Goal: Browse casually: Explore the website without a specific task or goal

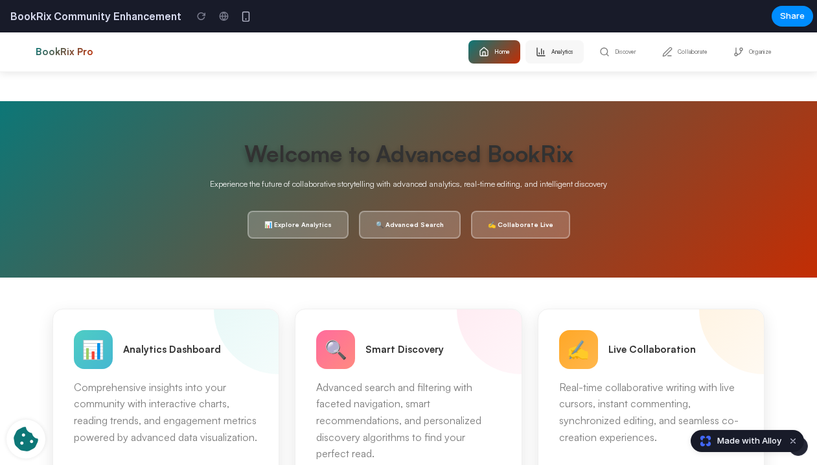
click at [547, 51] on button "Analytics" at bounding box center [555, 51] width 58 height 23
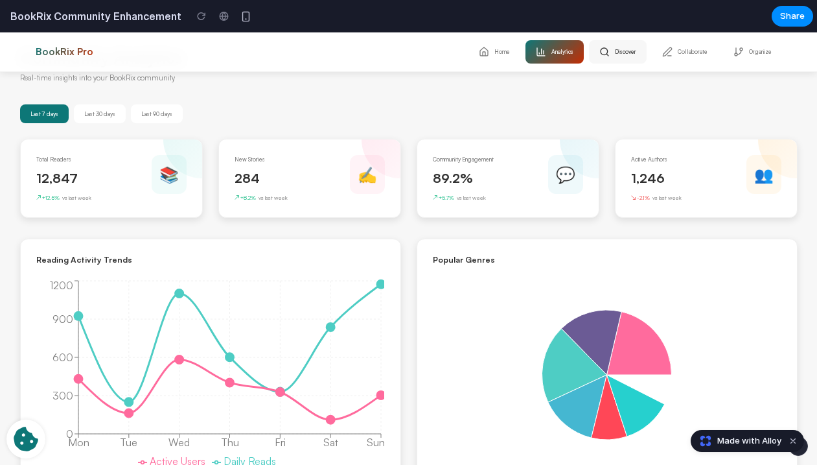
click at [604, 52] on button "Discover" at bounding box center [618, 51] width 58 height 23
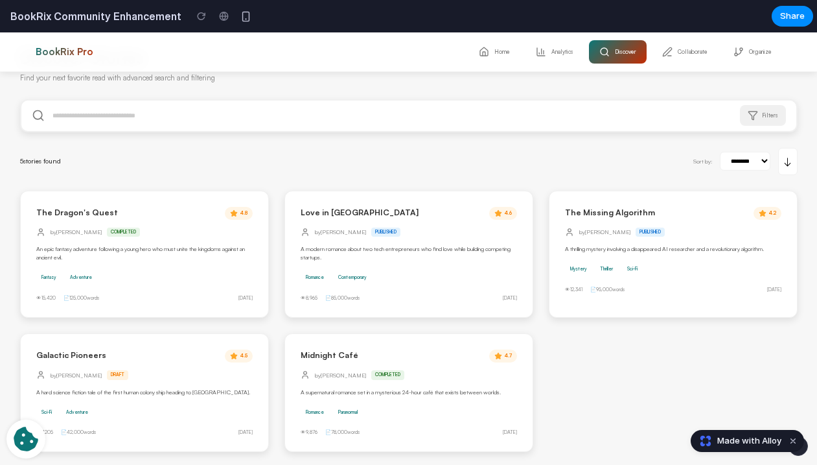
scroll to position [3, 0]
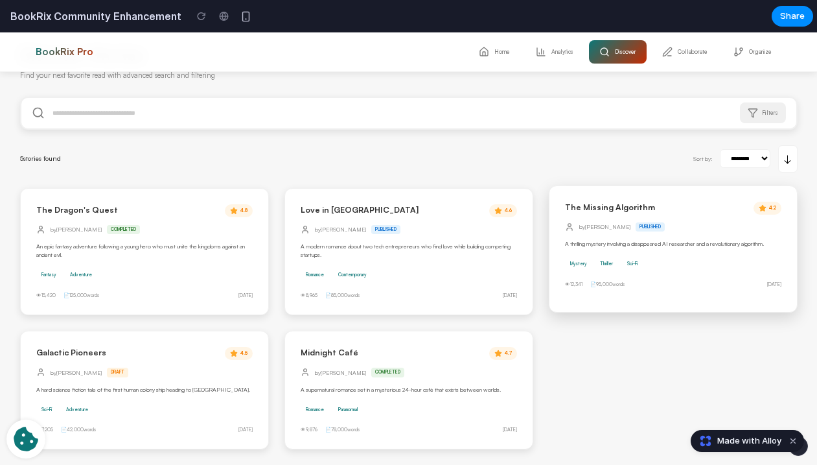
click at [643, 244] on p "A thrilling mystery involving a disappeared AI researcher and a revolutionary a…" at bounding box center [673, 243] width 216 height 8
click at [676, 46] on button "Collaborate" at bounding box center [685, 51] width 66 height 23
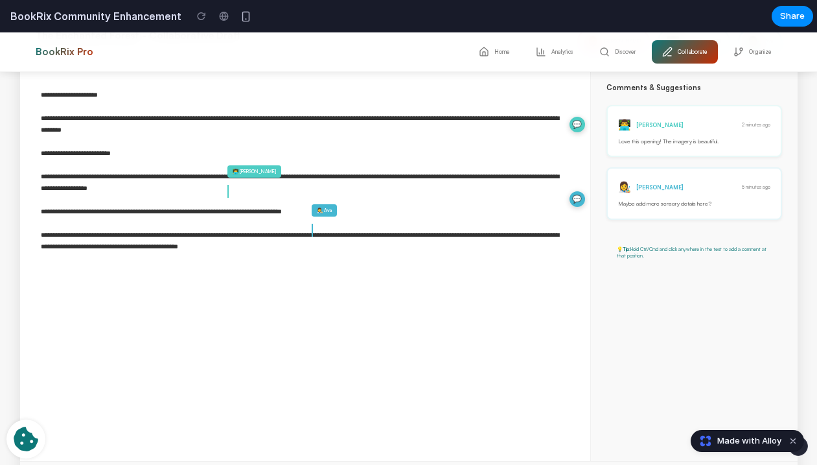
scroll to position [0, 0]
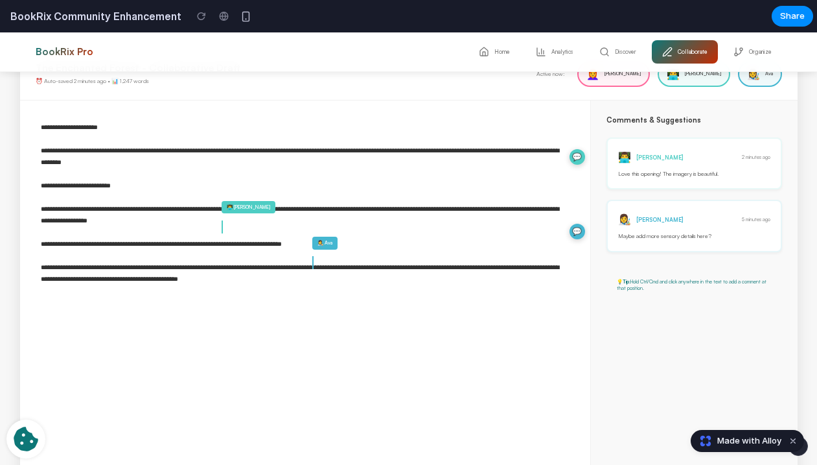
click at [574, 160] on div "💬" at bounding box center [578, 157] width 16 height 16
click at [570, 157] on div "💬" at bounding box center [578, 157] width 16 height 16
click at [380, 168] on textarea "**********" at bounding box center [304, 294] width 569 height 389
click at [323, 204] on textarea "**********" at bounding box center [304, 294] width 569 height 389
click at [288, 221] on textarea "**********" at bounding box center [304, 294] width 569 height 389
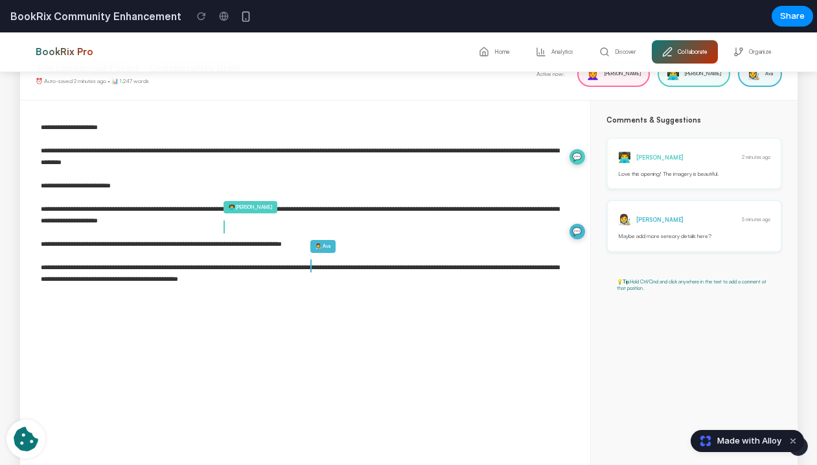
click at [354, 283] on textarea "**********" at bounding box center [304, 294] width 569 height 389
type textarea "**********"
click at [679, 226] on div "👩‍🎨 Ava Thompson 5 minutes ago" at bounding box center [694, 219] width 152 height 16
click at [671, 283] on p "💡 Tip: Hold Ctrl/Cmd and click anywhere in the text to add a comment at that po…" at bounding box center [694, 285] width 155 height 14
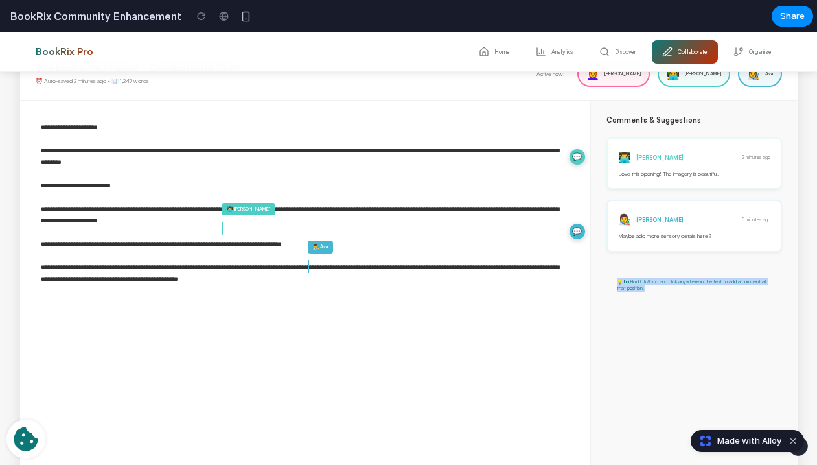
click at [671, 283] on p "💡 Tip: Hold Ctrl/Cmd and click anywhere in the text to add a comment at that po…" at bounding box center [694, 285] width 155 height 14
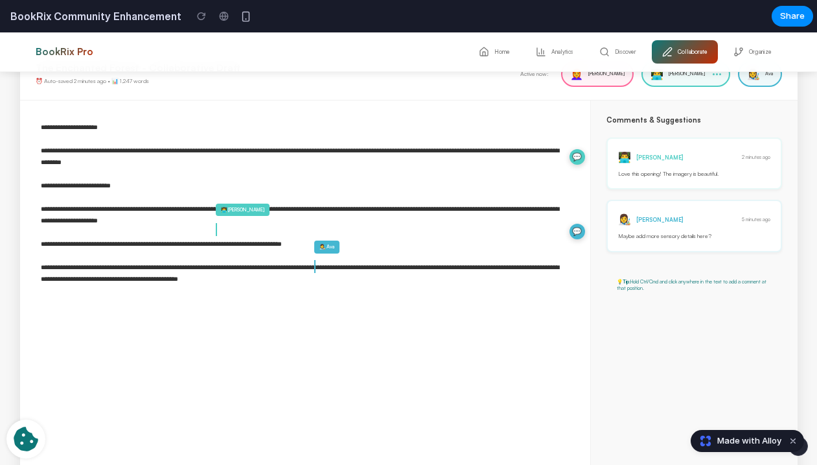
click at [706, 87] on div "The Enchanted Forest - Collaborative Draft ⏰ Auto-saved 2 minutes ago • 📊 1,247…" at bounding box center [409, 74] width 778 height 52
click at [726, 50] on button "Organize" at bounding box center [752, 51] width 59 height 23
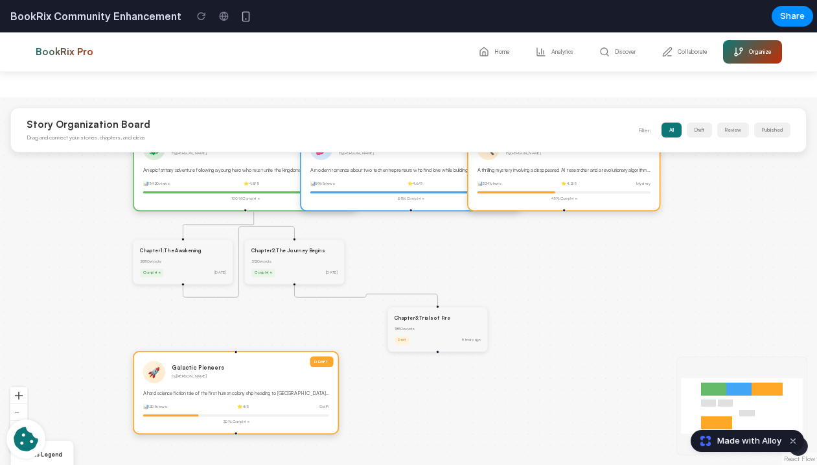
drag, startPoint x: 383, startPoint y: 266, endPoint x: 418, endPoint y: 332, distance: 74.8
click at [415, 338] on div "Chapter 3 : Trials of Fire 1850 words Draft 5 hours ago" at bounding box center [438, 329] width 100 height 45
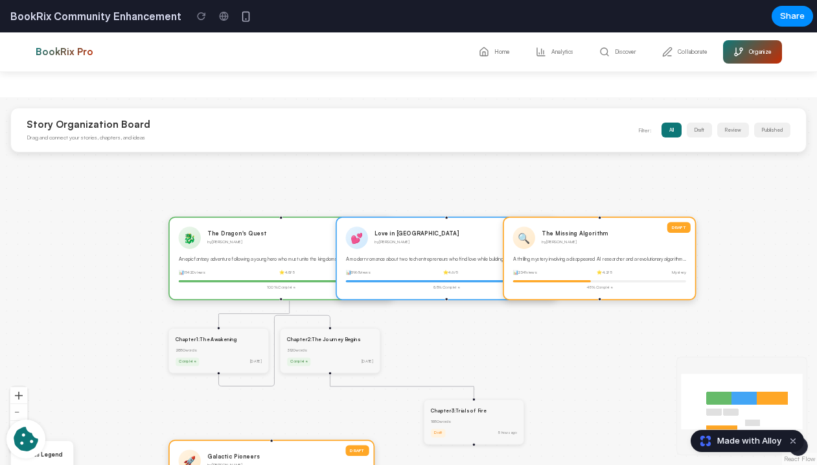
drag, startPoint x: 563, startPoint y: 211, endPoint x: 599, endPoint y: 300, distance: 95.7
click at [599, 300] on div "PUBLISHED 🐉 The Dragon's Quest by Alex Rivera An epic fantasy adventure followi…" at bounding box center [408, 280] width 817 height 367
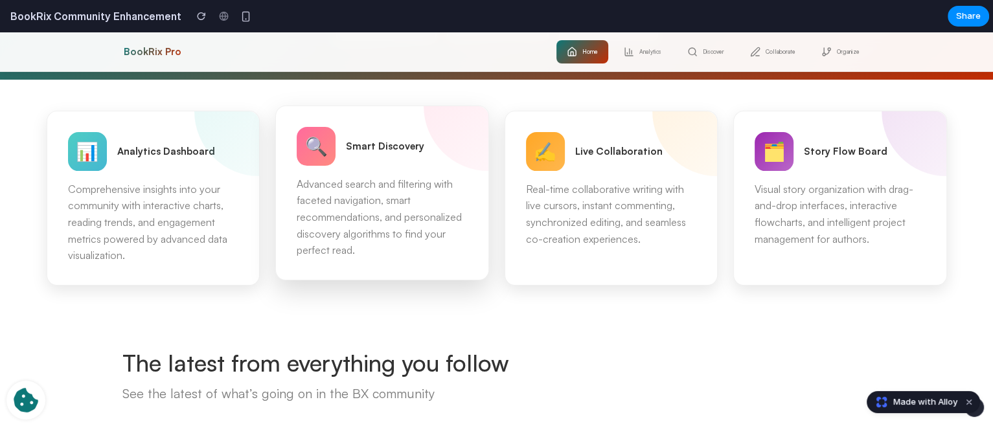
scroll to position [226, 0]
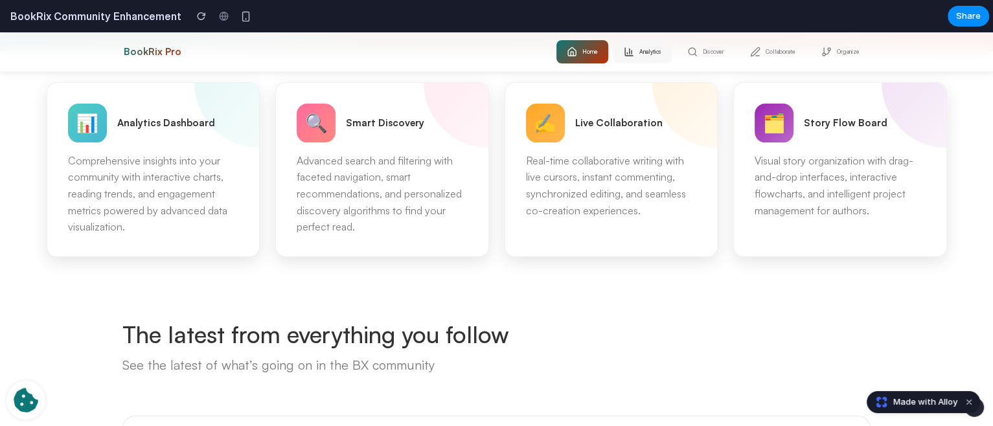
click at [644, 41] on button "Analytics" at bounding box center [643, 51] width 58 height 23
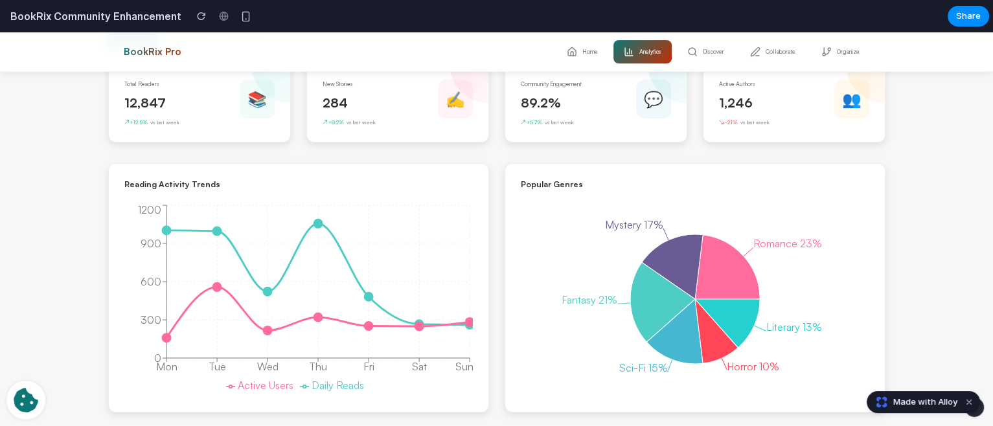
scroll to position [0, 0]
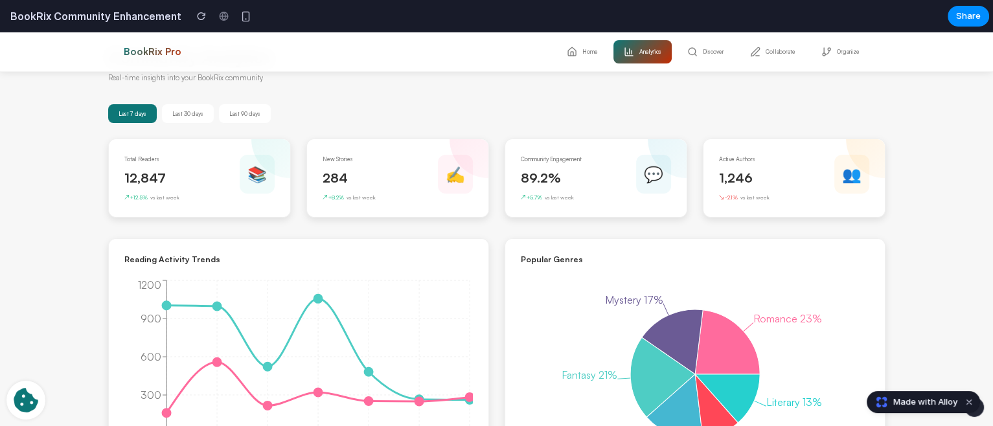
click at [700, 51] on button "Discover" at bounding box center [706, 51] width 58 height 23
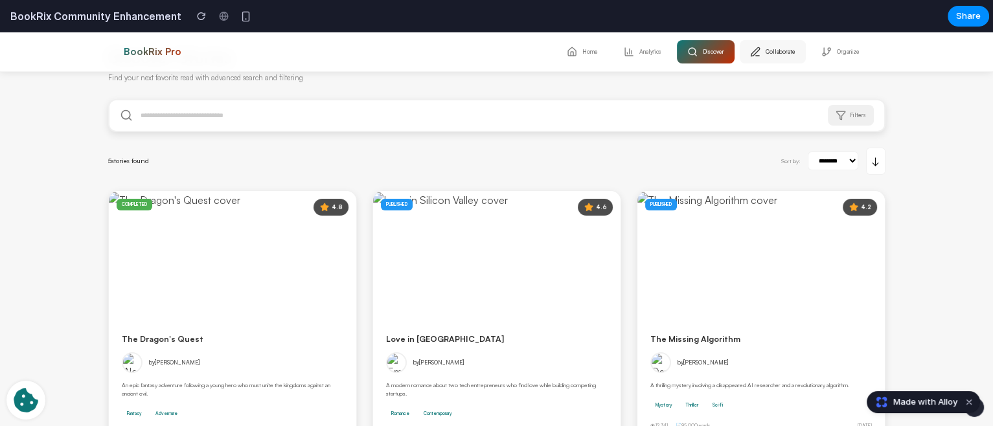
click at [754, 49] on icon at bounding box center [755, 52] width 10 height 10
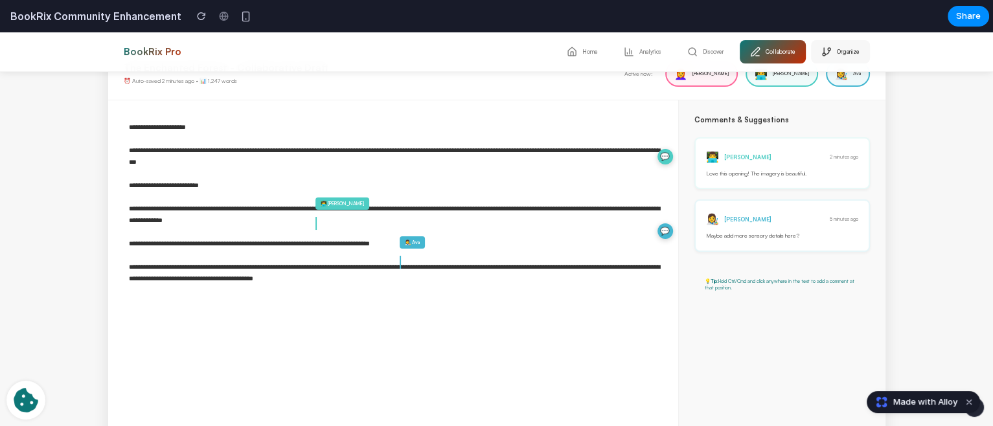
click at [811, 54] on button "Organize" at bounding box center [840, 51] width 59 height 23
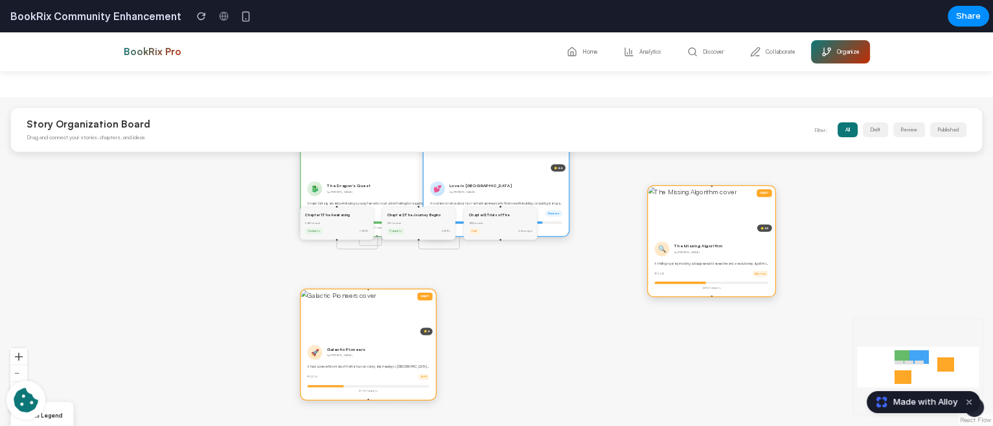
drag, startPoint x: 655, startPoint y: 171, endPoint x: 768, endPoint y: 235, distance: 129.7
click at [768, 235] on div "DRAFT ⭐ 4.2" at bounding box center [711, 210] width 127 height 49
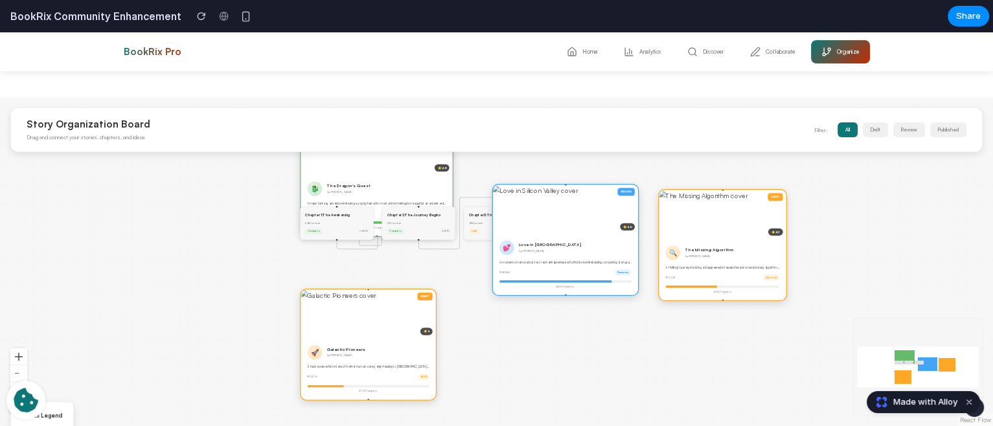
drag, startPoint x: 567, startPoint y: 199, endPoint x: 634, endPoint y: 259, distance: 90.4
click at [634, 259] on div "💕 Love in [GEOGRAPHIC_DATA] by [PERSON_NAME] A modern romance about two tech en…" at bounding box center [565, 265] width 145 height 62
click at [215, 15] on div at bounding box center [223, 15] width 19 height 19
click at [241, 19] on div "button" at bounding box center [245, 16] width 11 height 11
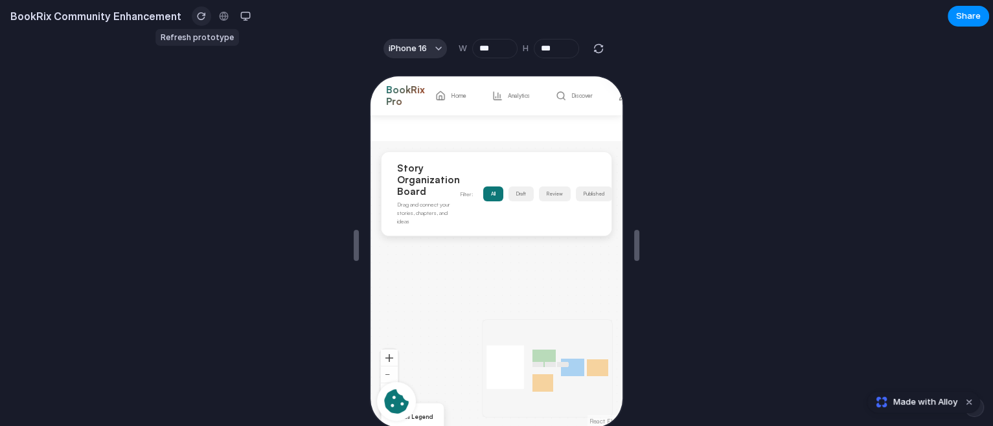
click at [197, 17] on div "button" at bounding box center [201, 16] width 9 height 9
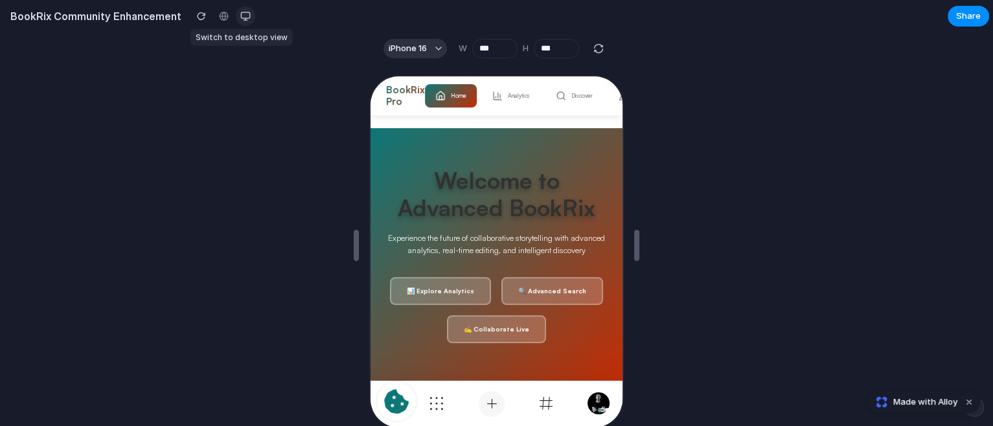
click at [236, 17] on button "button" at bounding box center [245, 15] width 19 height 19
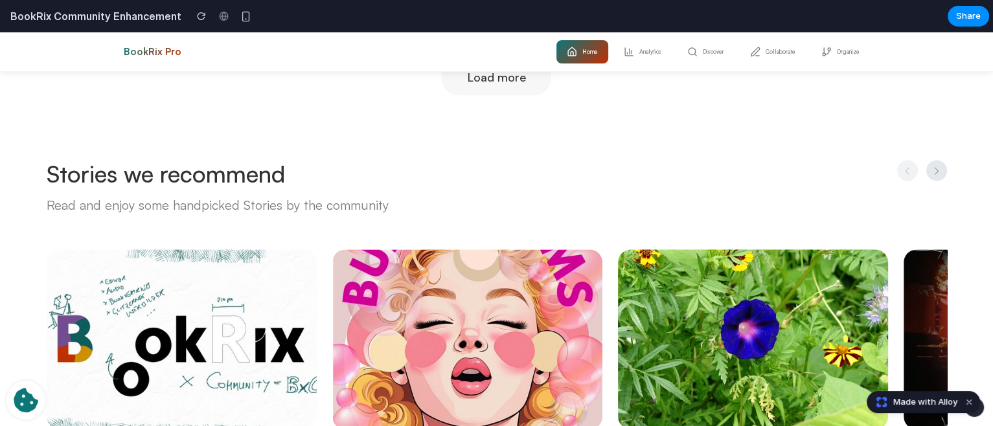
scroll to position [2007, 0]
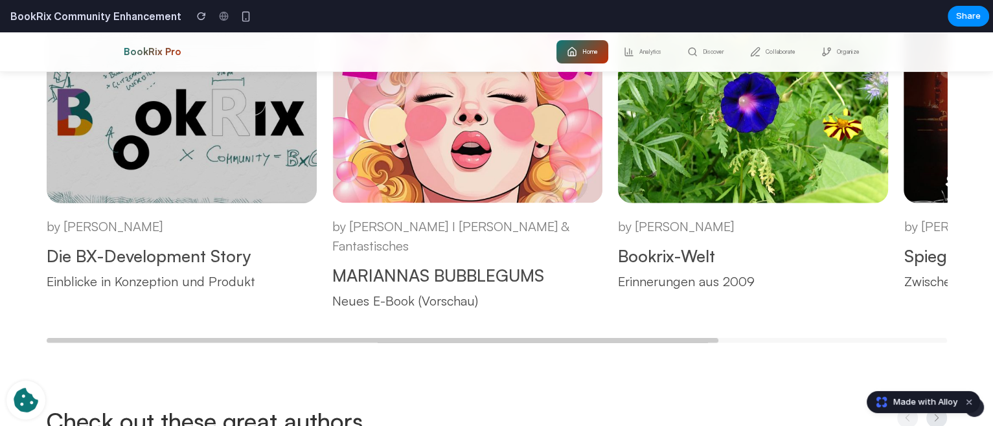
drag, startPoint x: 461, startPoint y: 123, endPoint x: 269, endPoint y: 124, distance: 191.8
click at [315, 124] on div "by [PERSON_NAME] Die BX-Development Story Einblicke in Konzeption und Produkt b…" at bounding box center [468, 183] width 842 height 320
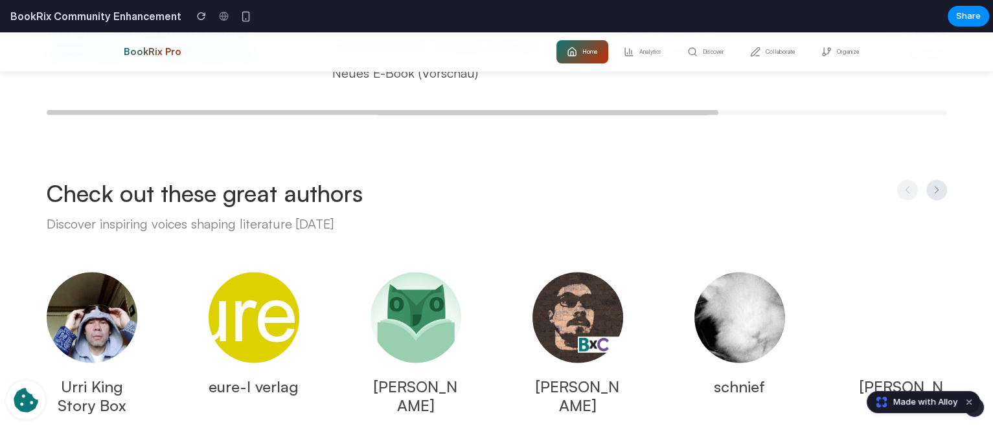
scroll to position [2460, 0]
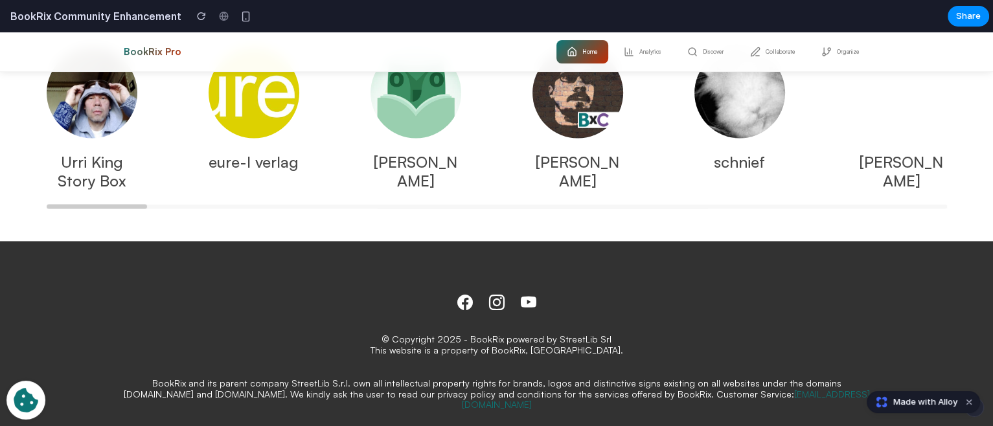
click at [393, 152] on div "[PERSON_NAME]" at bounding box center [416, 171] width 91 height 38
click at [421, 113] on div at bounding box center [416, 92] width 91 height 91
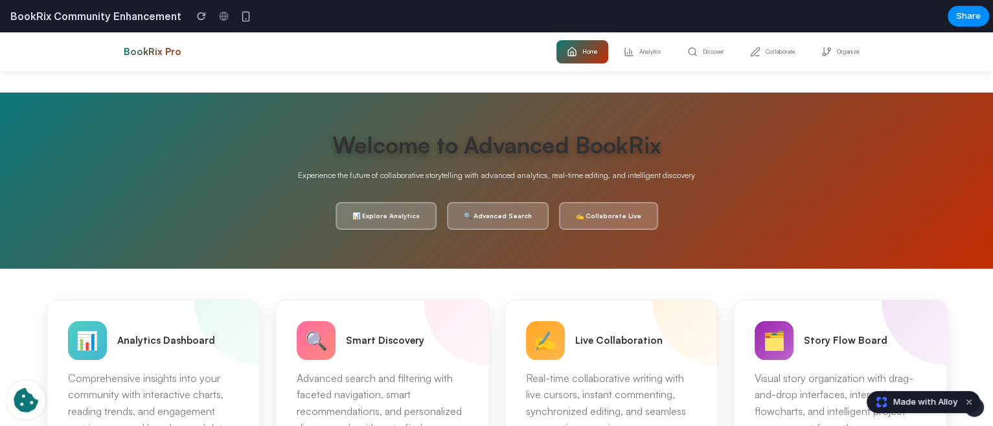
scroll to position [0, 0]
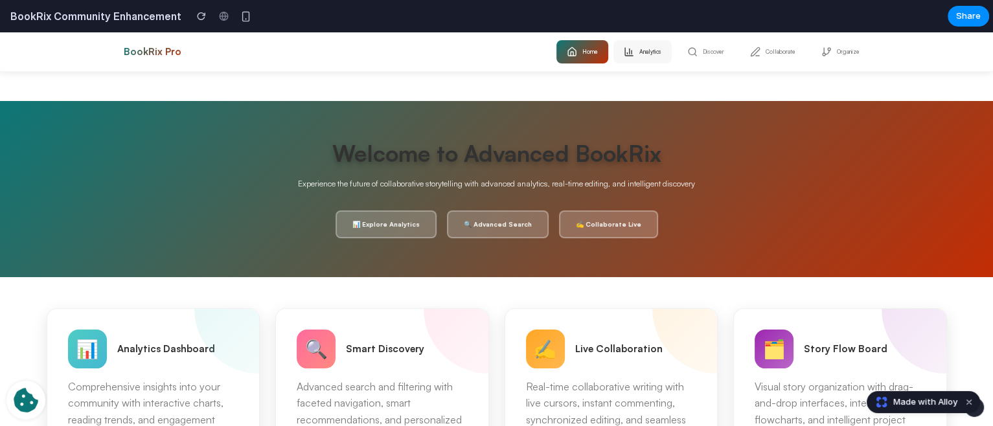
click at [651, 55] on button "Analytics" at bounding box center [643, 51] width 58 height 23
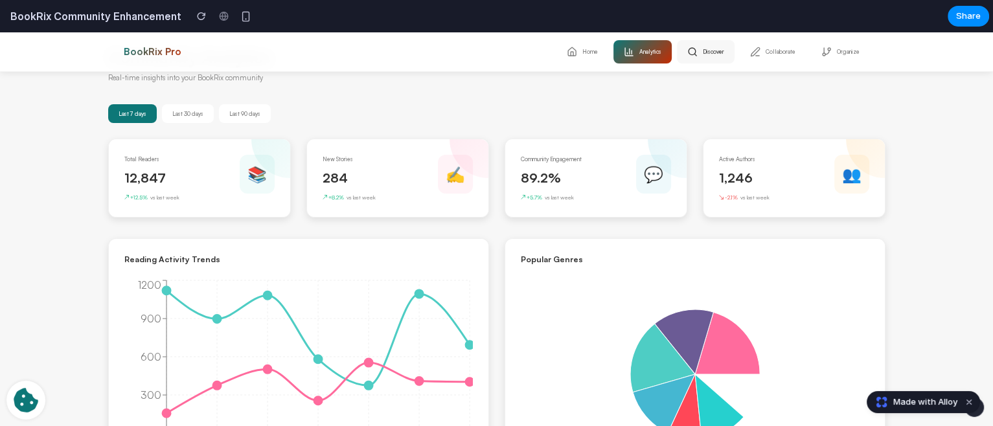
click at [700, 51] on button "Discover" at bounding box center [706, 51] width 58 height 23
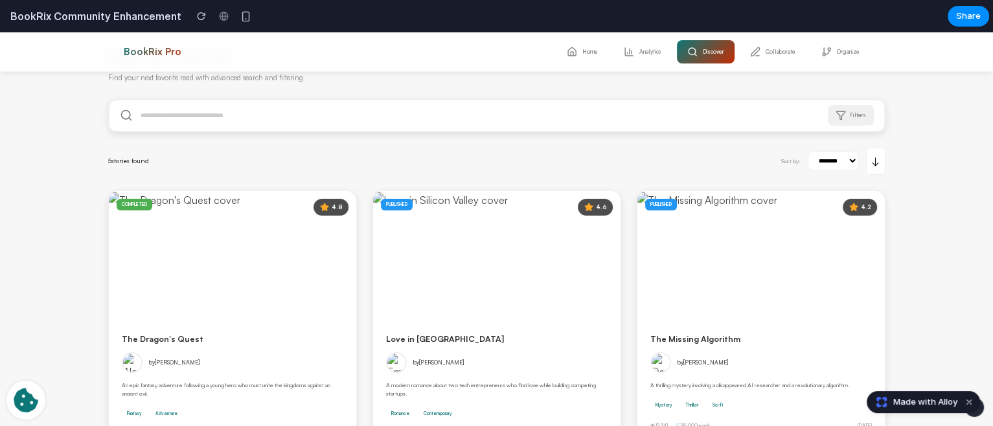
click at [382, 114] on input "text" at bounding box center [497, 115] width 775 height 30
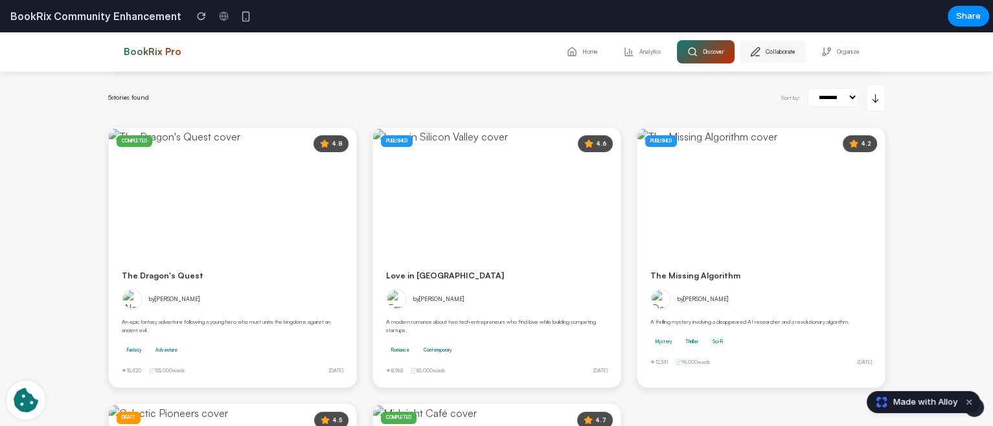
scroll to position [31, 0]
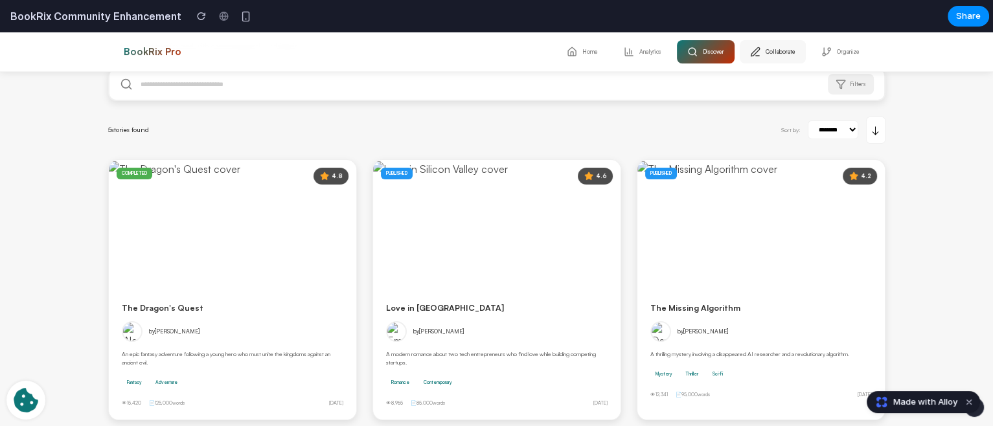
click at [776, 57] on button "Collaborate" at bounding box center [773, 51] width 66 height 23
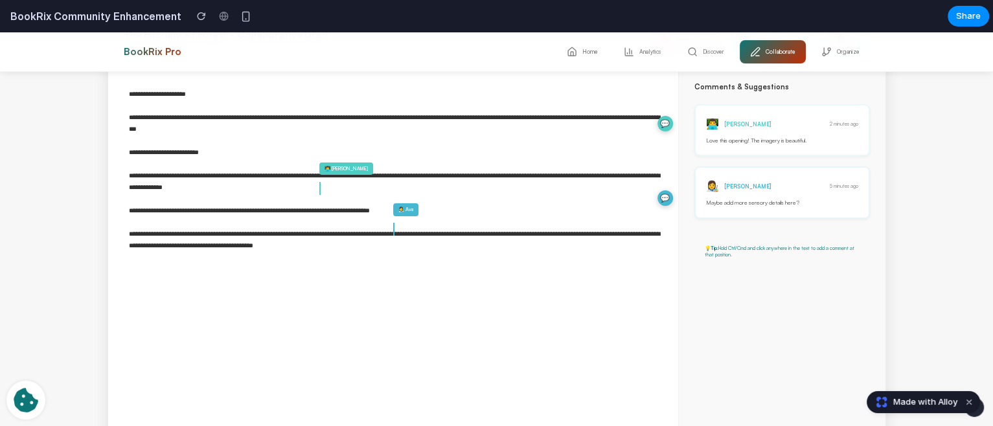
scroll to position [0, 0]
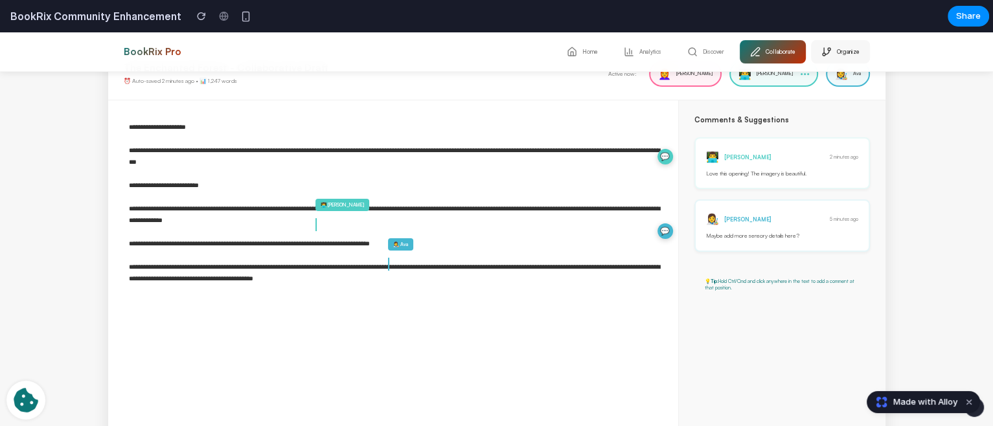
click at [814, 63] on button "Organize" at bounding box center [840, 51] width 59 height 23
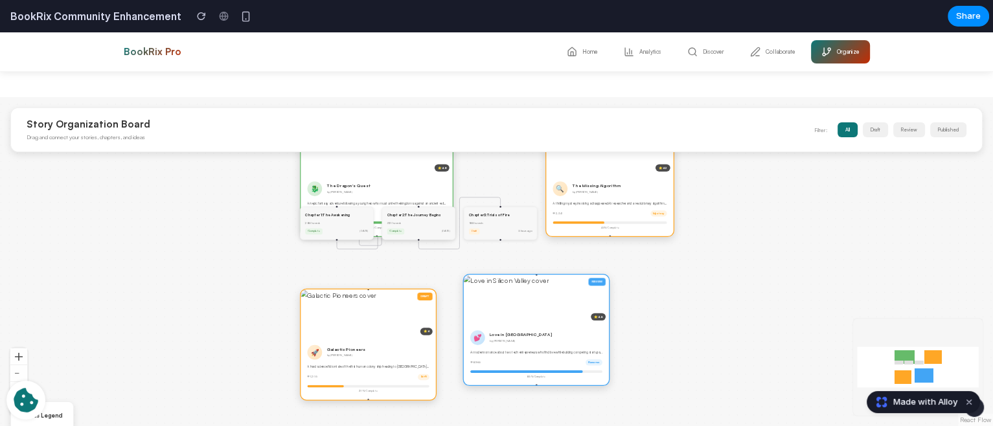
drag, startPoint x: 500, startPoint y: 196, endPoint x: 529, endPoint y: 337, distance: 144.1
click at [529, 337] on div "💕 Love in [GEOGRAPHIC_DATA] by [PERSON_NAME]" at bounding box center [536, 337] width 132 height 15
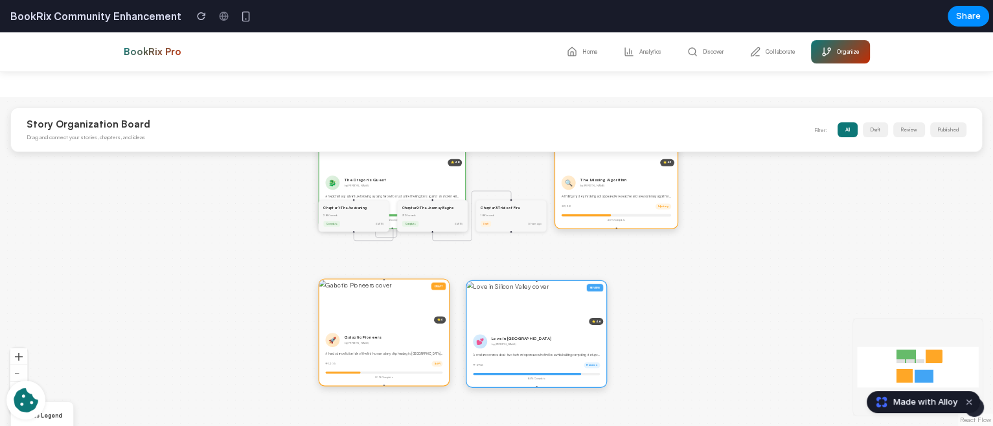
drag, startPoint x: 533, startPoint y: 305, endPoint x: 524, endPoint y: 325, distance: 21.5
click at [524, 325] on div "REVIEW ⭐ 4.6" at bounding box center [537, 304] width 140 height 47
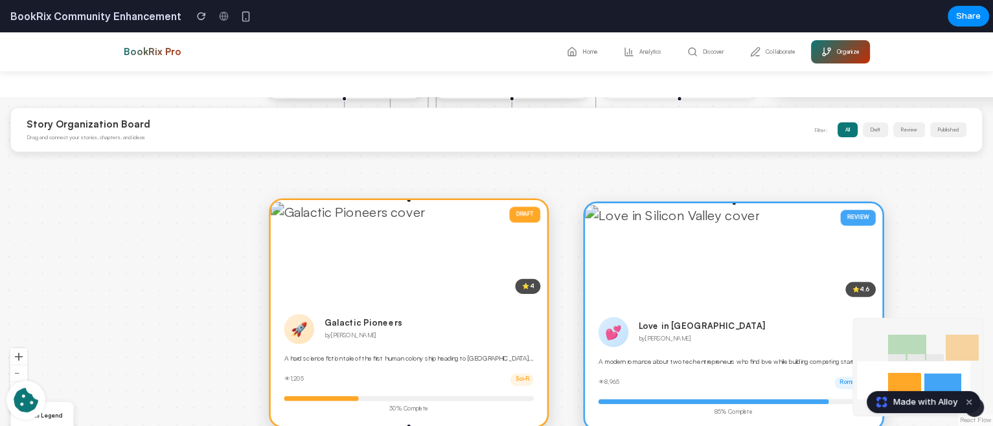
drag, startPoint x: 433, startPoint y: 322, endPoint x: 402, endPoint y: 307, distance: 34.2
click at [403, 314] on div "🚀 Galactic Pioneers by [PERSON_NAME]" at bounding box center [408, 329] width 249 height 30
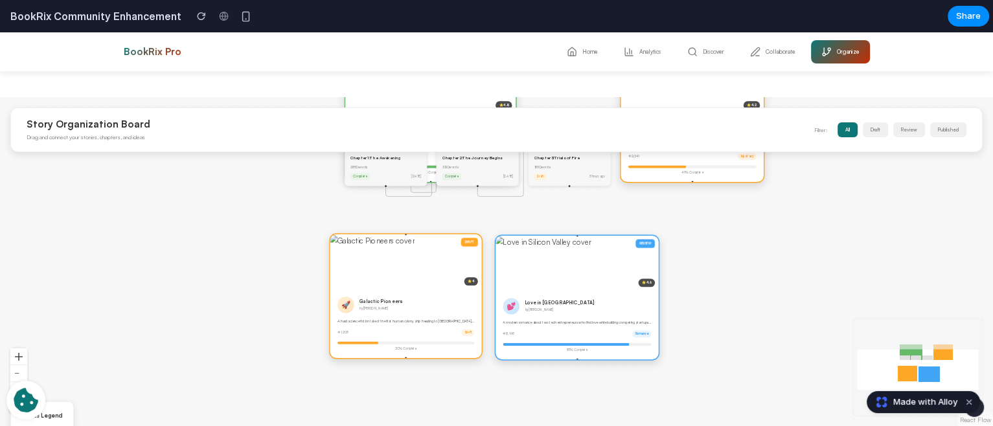
drag, startPoint x: 653, startPoint y: 270, endPoint x: 630, endPoint y: 262, distance: 24.2
click at [630, 262] on div "REVIEW ⭐ 4.6" at bounding box center [577, 263] width 163 height 55
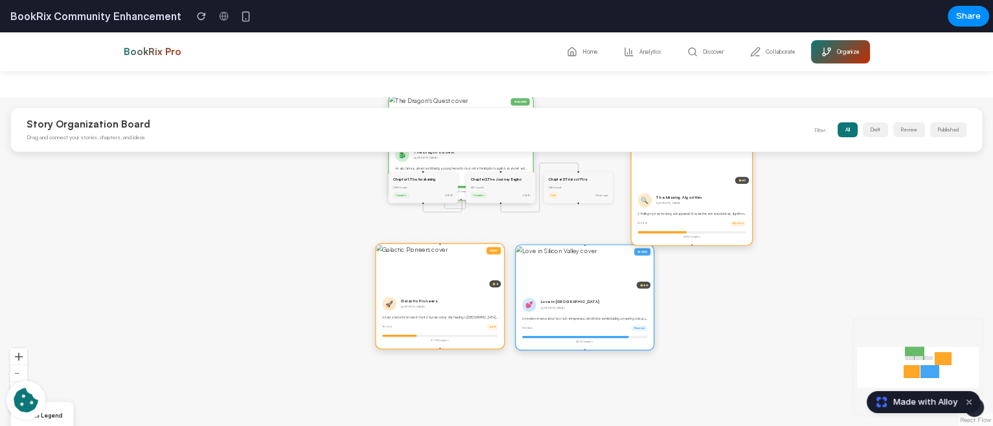
drag, startPoint x: 688, startPoint y: 191, endPoint x: 699, endPoint y: 238, distance: 47.9
click at [699, 238] on div "45 % Complete" at bounding box center [692, 237] width 108 height 4
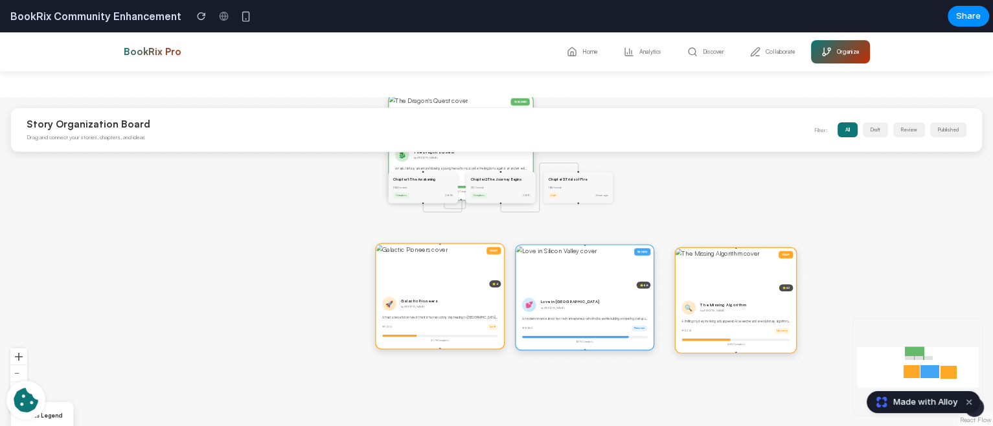
drag, startPoint x: 724, startPoint y: 242, endPoint x: 737, endPoint y: 320, distance: 78.8
click at [737, 320] on div "A thrilling mystery involving a disappeared AI researcher and a revolutionary a…" at bounding box center [736, 321] width 108 height 5
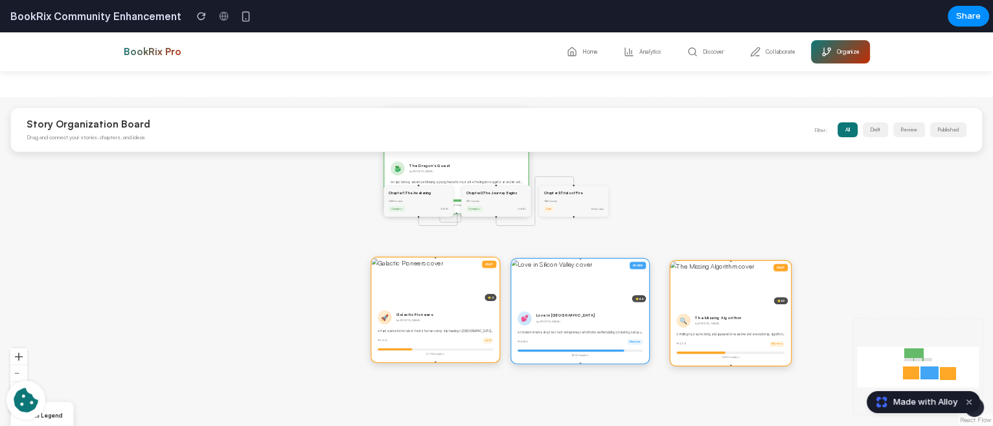
drag, startPoint x: 672, startPoint y: 192, endPoint x: 659, endPoint y: 249, distance: 57.8
click at [660, 246] on div "PUBLISHED ⭐ 4.8 🐉 The Dragon's Quest by [PERSON_NAME] An epic fantasy adventure…" at bounding box center [496, 261] width 993 height 329
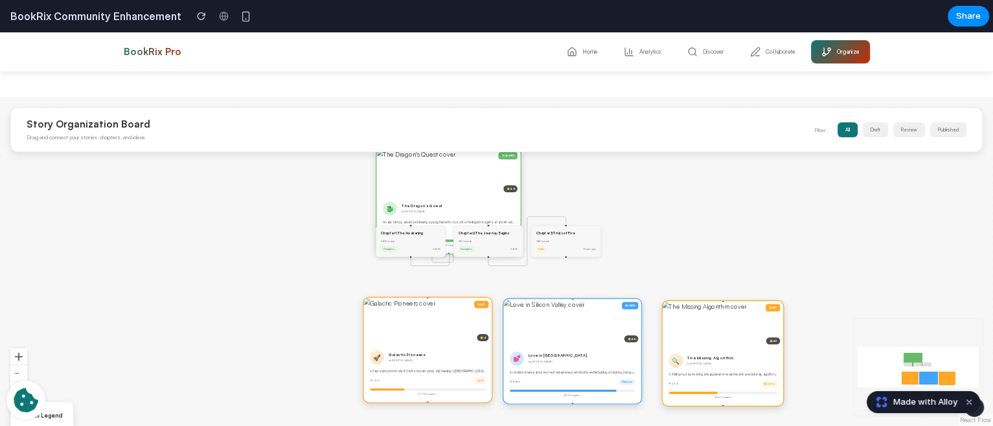
drag, startPoint x: 651, startPoint y: 234, endPoint x: 625, endPoint y: 303, distance: 73.6
click at [625, 303] on div "PUBLISHED ⭐ 4.8 🐉 The Dragon's Quest by [PERSON_NAME] An epic fantasy adventure…" at bounding box center [496, 261] width 993 height 329
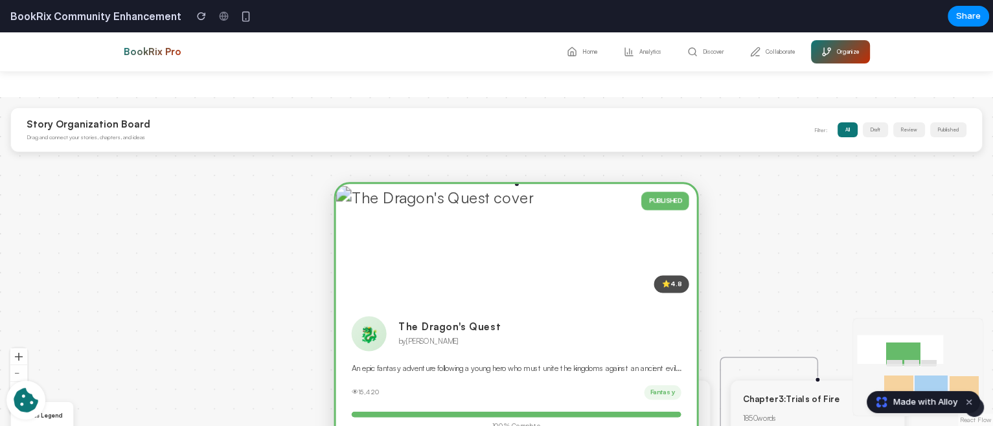
drag, startPoint x: 489, startPoint y: 238, endPoint x: 364, endPoint y: 218, distance: 127.2
click at [364, 218] on div "PUBLISHED ⭐ 4.8" at bounding box center [516, 242] width 361 height 117
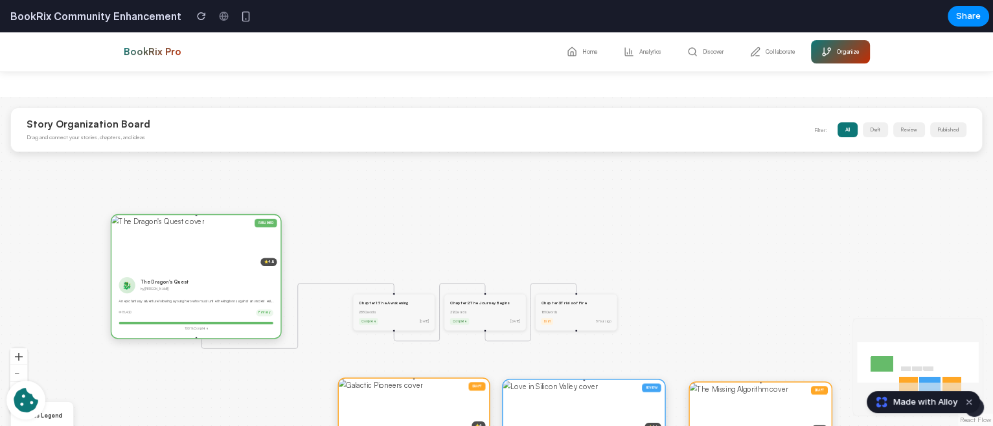
drag, startPoint x: 371, startPoint y: 224, endPoint x: 189, endPoint y: 246, distance: 183.4
click at [189, 246] on div "PUBLISHED ⭐ 4.8" at bounding box center [195, 242] width 169 height 54
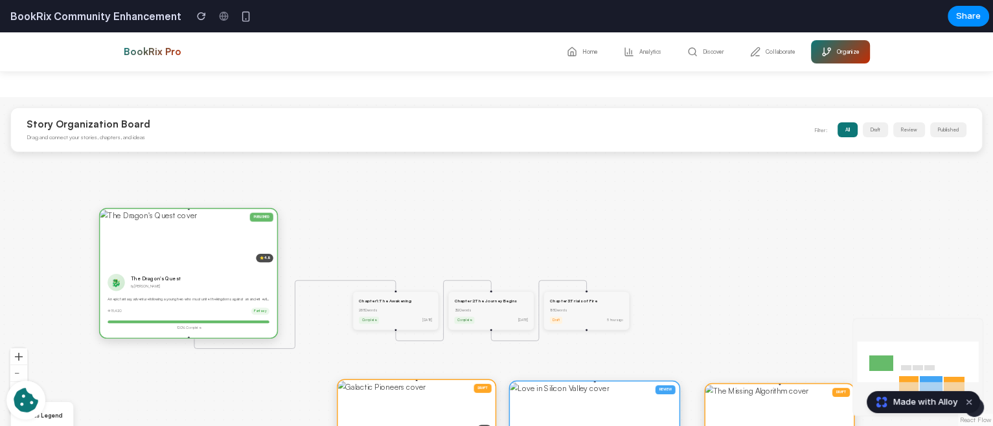
click at [394, 313] on div "2850 words" at bounding box center [395, 310] width 73 height 5
click at [393, 312] on div "2850 words" at bounding box center [395, 310] width 73 height 5
click at [369, 323] on div "Chapter 1 : The Awakening 2850 words Complete [DATE]" at bounding box center [396, 311] width 86 height 39
drag, startPoint x: 498, startPoint y: 318, endPoint x: 444, endPoint y: 284, distance: 64.0
click at [444, 296] on div "Complete [DATE]" at bounding box center [449, 299] width 73 height 7
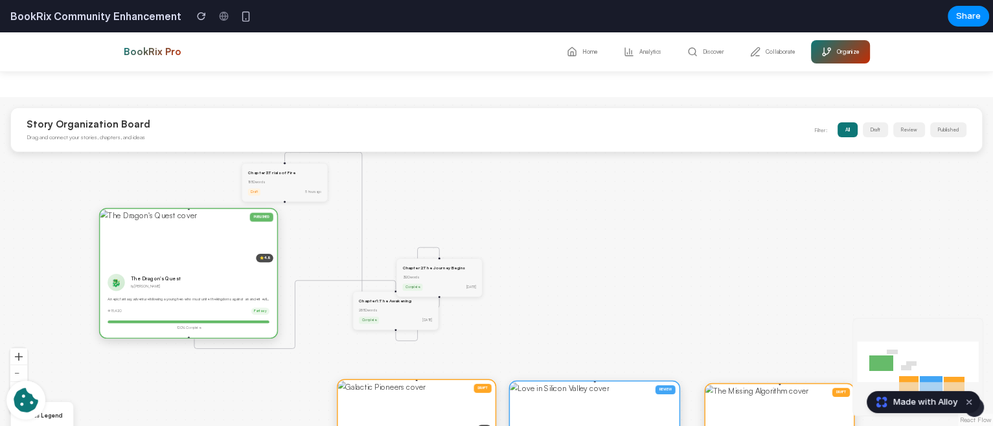
drag, startPoint x: 545, startPoint y: 303, endPoint x: 242, endPoint y: 173, distance: 329.2
click at [242, 173] on div "Chapter 3 : Trials of Fire 1850 words Draft 5 hours ago" at bounding box center [285, 182] width 86 height 39
drag, startPoint x: 443, startPoint y: 268, endPoint x: 204, endPoint y: 174, distance: 256.3
click at [204, 174] on div "Chapter 2 : The Journey Begins" at bounding box center [183, 173] width 73 height 6
drag, startPoint x: 414, startPoint y: 314, endPoint x: 260, endPoint y: 368, distance: 162.7
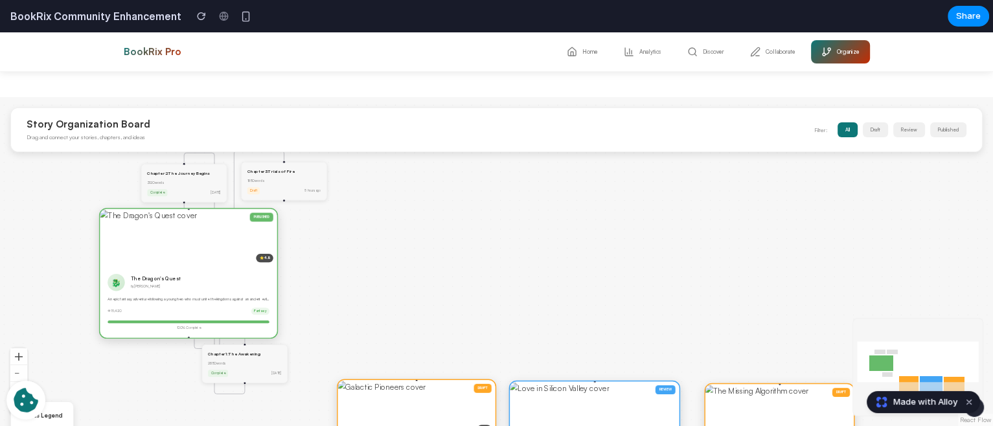
click at [260, 368] on div "Chapter 1 : The Awakening 2850 words Complete [DATE]" at bounding box center [245, 364] width 86 height 39
click at [367, 319] on div "PUBLISHED ⭐ 4.8 🐉 The Dragon's Quest by [PERSON_NAME] An epic fantasy adventure…" at bounding box center [496, 261] width 993 height 329
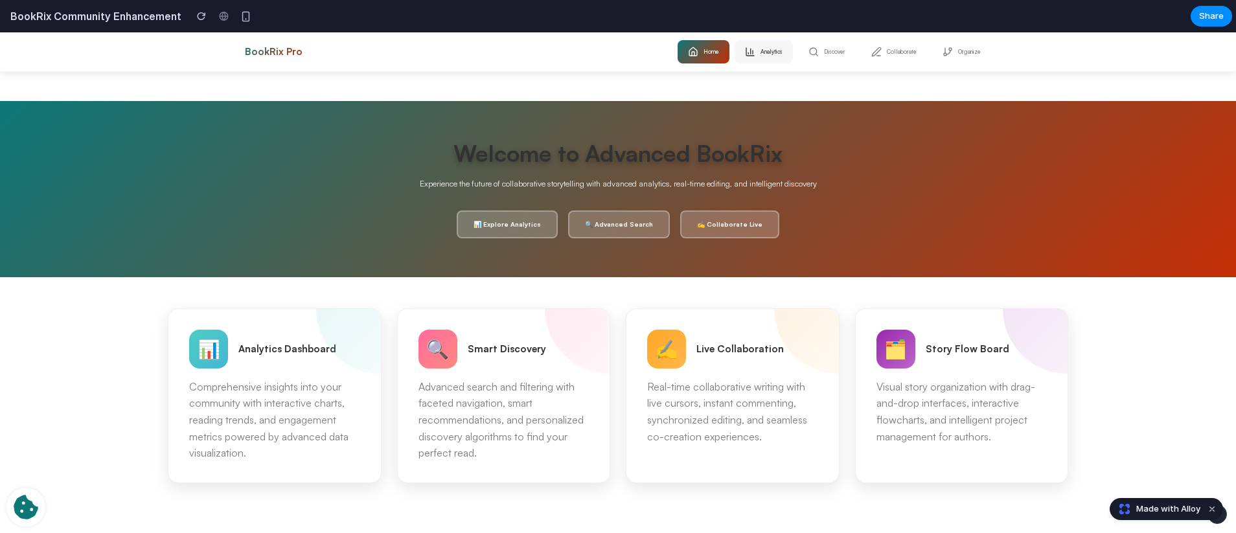
click at [759, 57] on button "Analytics" at bounding box center [764, 51] width 58 height 23
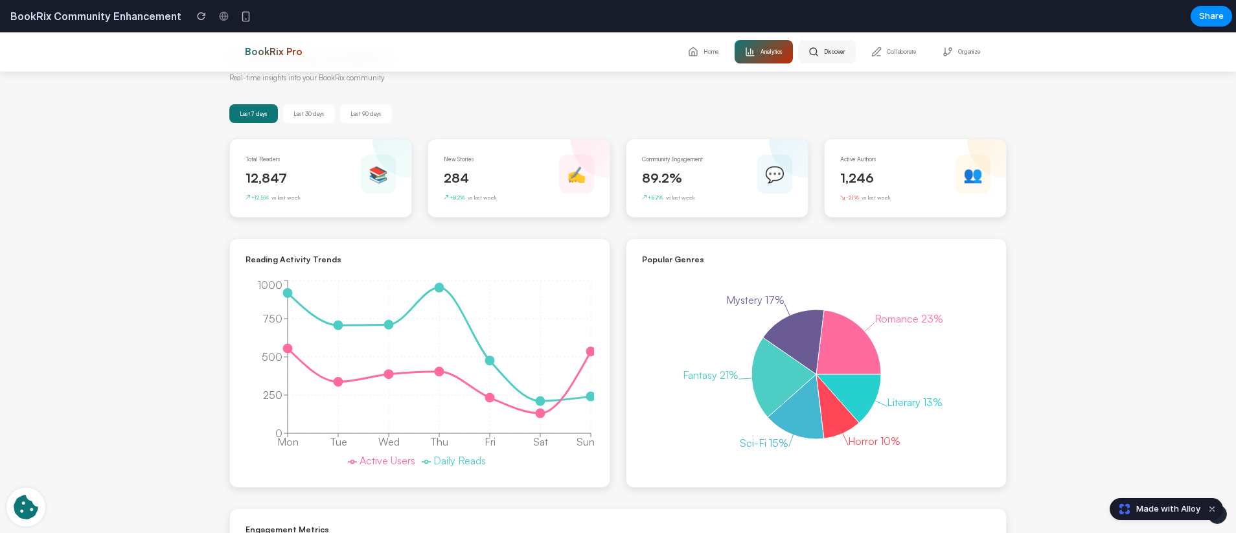
click at [831, 58] on button "Discover" at bounding box center [827, 51] width 58 height 23
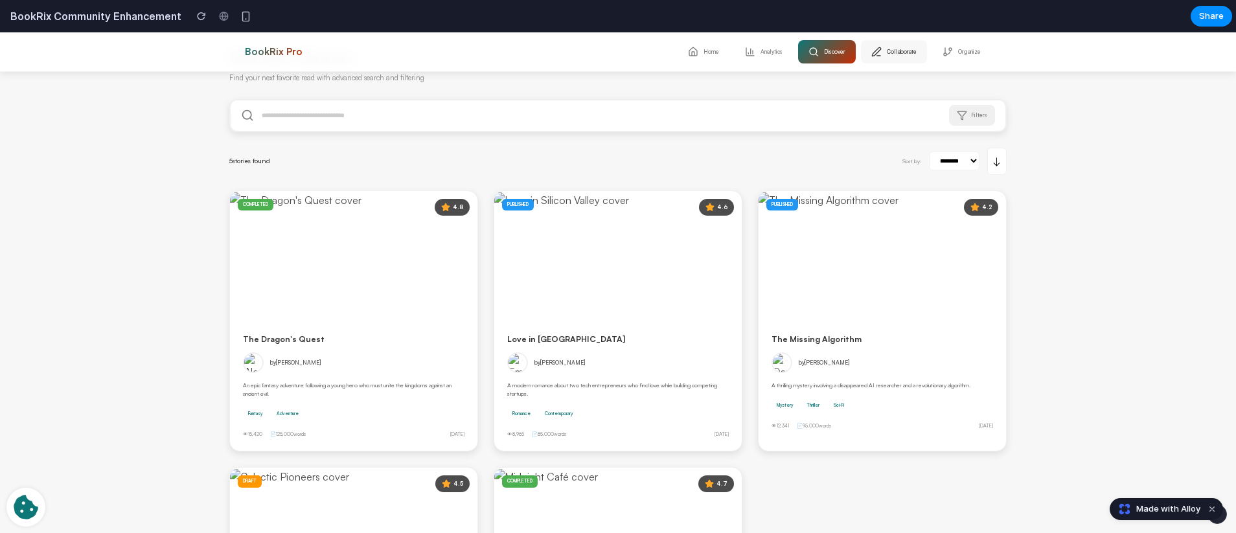
click at [877, 53] on button "Collaborate" at bounding box center [894, 51] width 66 height 23
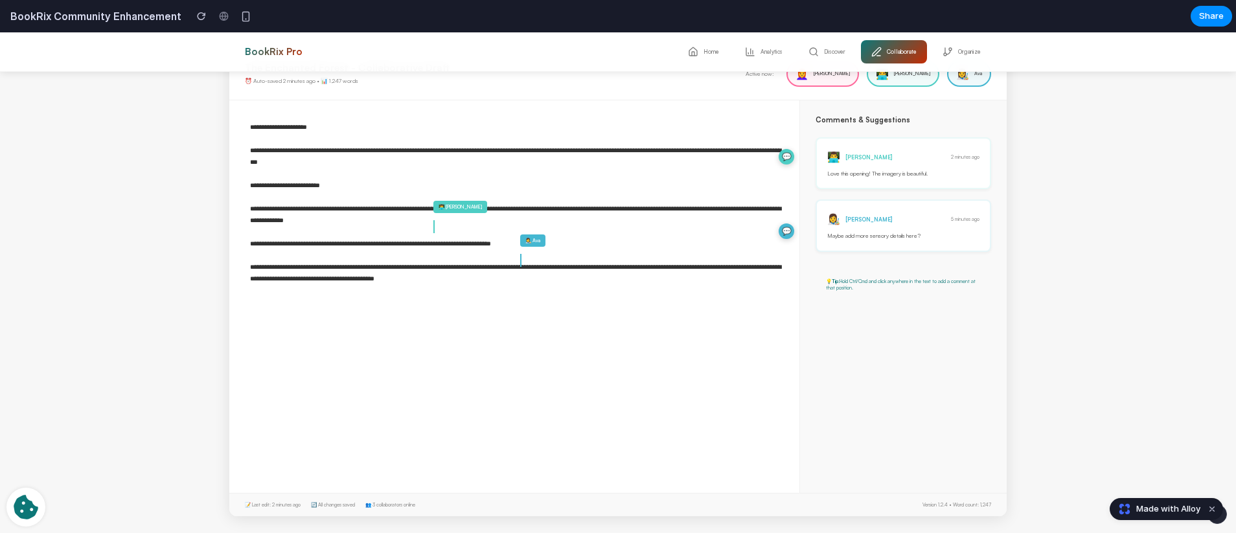
click at [468, 216] on textarea "**********" at bounding box center [514, 294] width 570 height 389
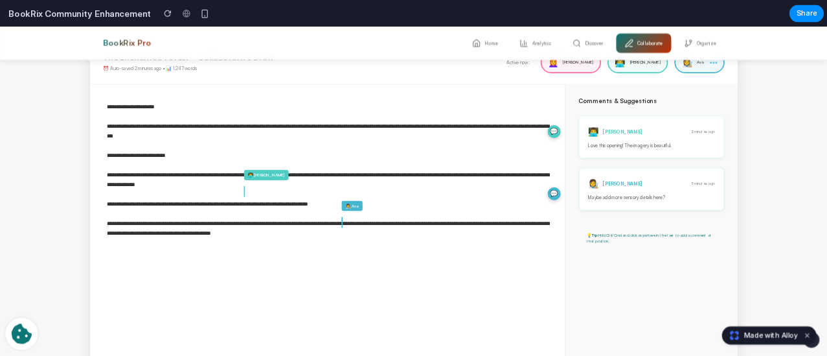
scroll to position [38, 0]
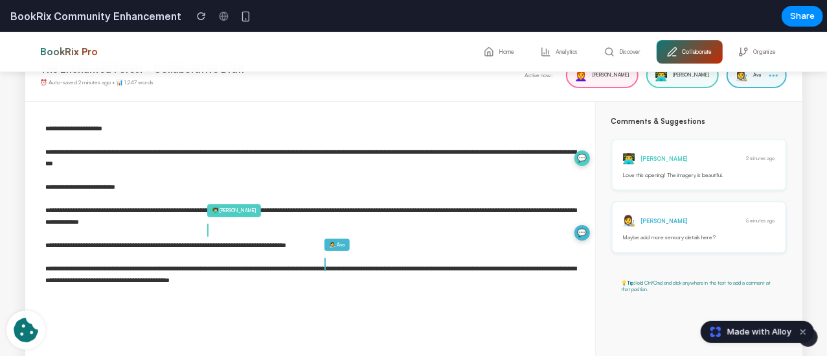
click at [324, 147] on textarea "**********" at bounding box center [310, 295] width 570 height 389
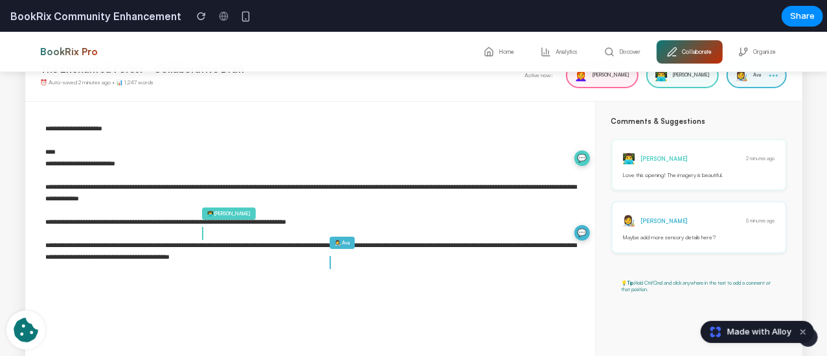
drag, startPoint x: 307, startPoint y: 156, endPoint x: 331, endPoint y: 156, distance: 24.0
click at [331, 156] on textarea "**********" at bounding box center [310, 295] width 570 height 389
click at [334, 166] on textarea "**********" at bounding box center [310, 295] width 570 height 389
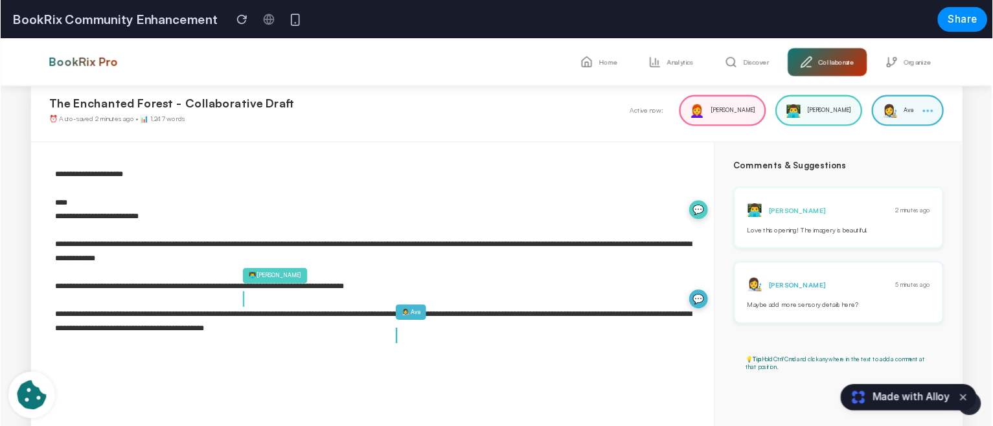
scroll to position [0, 0]
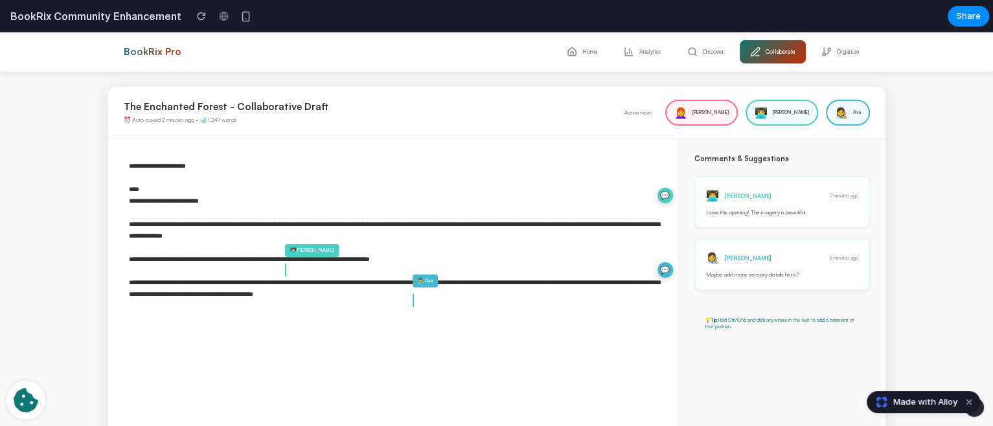
click at [284, 217] on textarea "**********" at bounding box center [393, 333] width 570 height 389
click at [264, 198] on textarea "**********" at bounding box center [393, 333] width 570 height 389
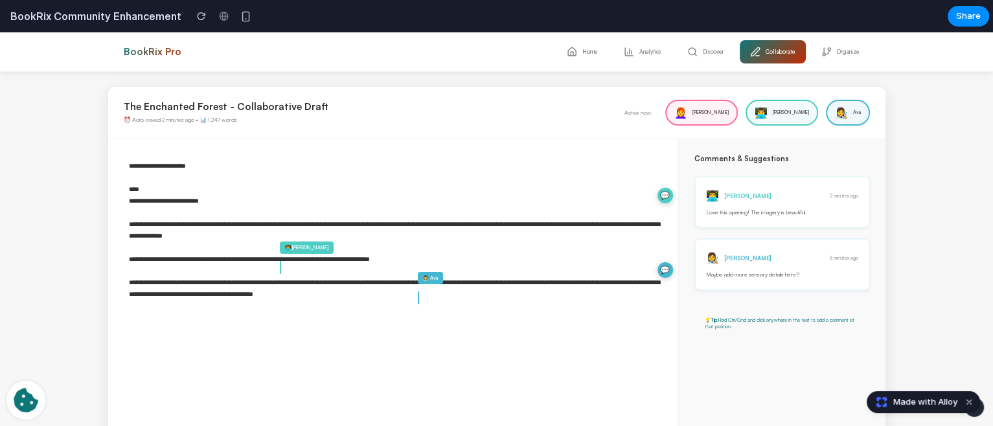
click at [264, 198] on textarea "**********" at bounding box center [393, 333] width 570 height 389
type textarea "**********"
click at [827, 47] on icon at bounding box center [827, 52] width 10 height 10
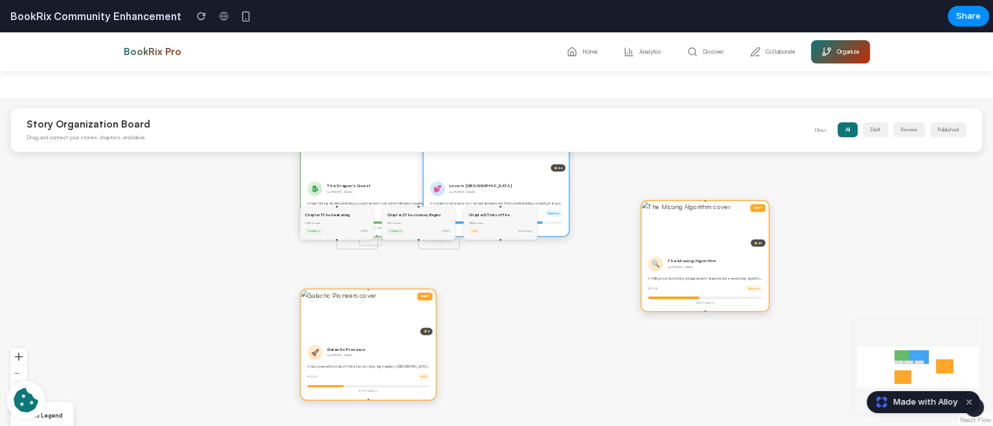
drag, startPoint x: 590, startPoint y: 208, endPoint x: 649, endPoint y: 247, distance: 70.6
click at [653, 257] on div "🔍" at bounding box center [655, 264] width 15 height 15
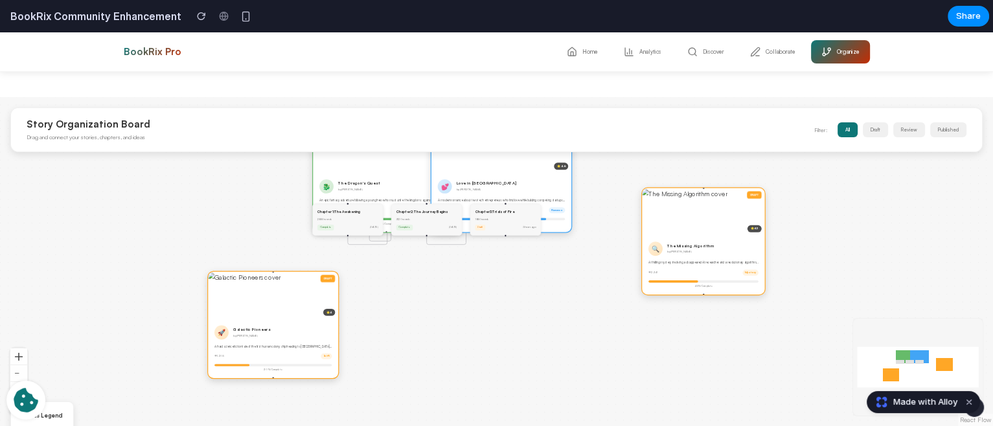
drag, startPoint x: 366, startPoint y: 299, endPoint x: 271, endPoint y: 285, distance: 96.3
click at [271, 285] on div "DRAFT ⭐ 4" at bounding box center [273, 295] width 130 height 47
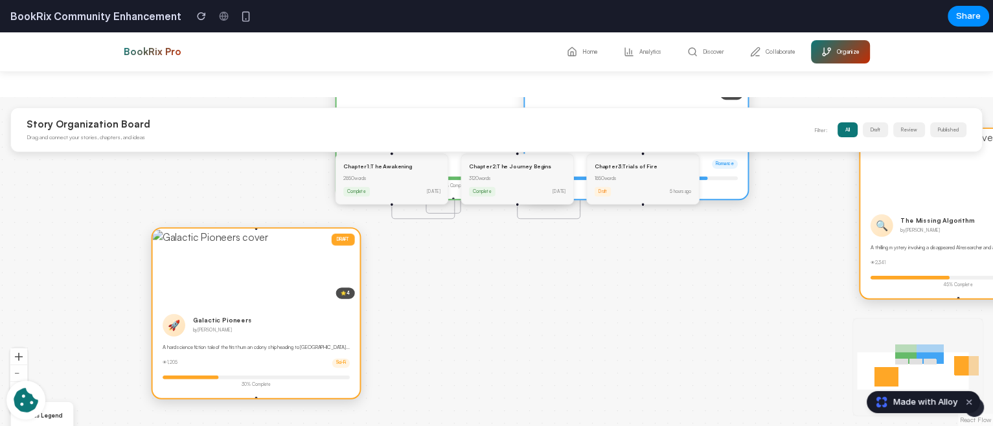
drag, startPoint x: 278, startPoint y: 318, endPoint x: 286, endPoint y: 284, distance: 35.2
click at [286, 284] on div "DRAFT ⭐ 4" at bounding box center [256, 266] width 207 height 75
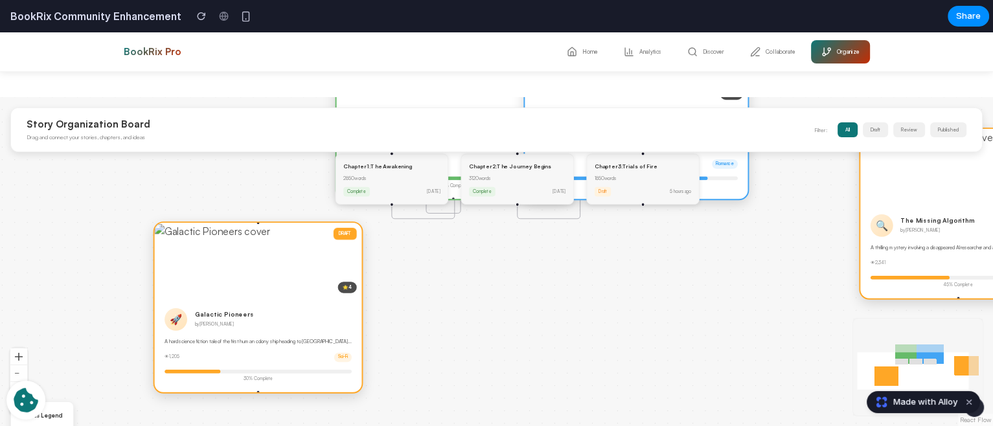
click at [252, 341] on div "A hard science fiction tale of the first human colony ship heading to [GEOGRAPH…" at bounding box center [258, 341] width 187 height 7
click at [362, 309] on div "🚀 Galactic Pioneers by Sarah Kim A hard science fiction tale of the first human…" at bounding box center [258, 345] width 207 height 95
click at [414, 306] on div "PUBLISHED ⭐ 4.8 🐉 The Dragon's Quest by [PERSON_NAME] An epic fantasy adventure…" at bounding box center [496, 261] width 993 height 329
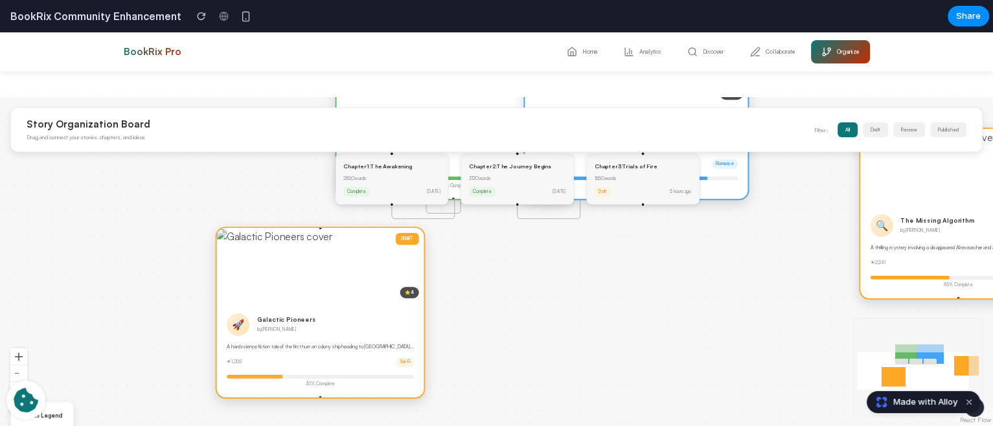
drag, startPoint x: 282, startPoint y: 296, endPoint x: 347, endPoint y: 301, distance: 65.0
click at [347, 301] on div "DRAFT ⭐ 4" at bounding box center [320, 265] width 207 height 75
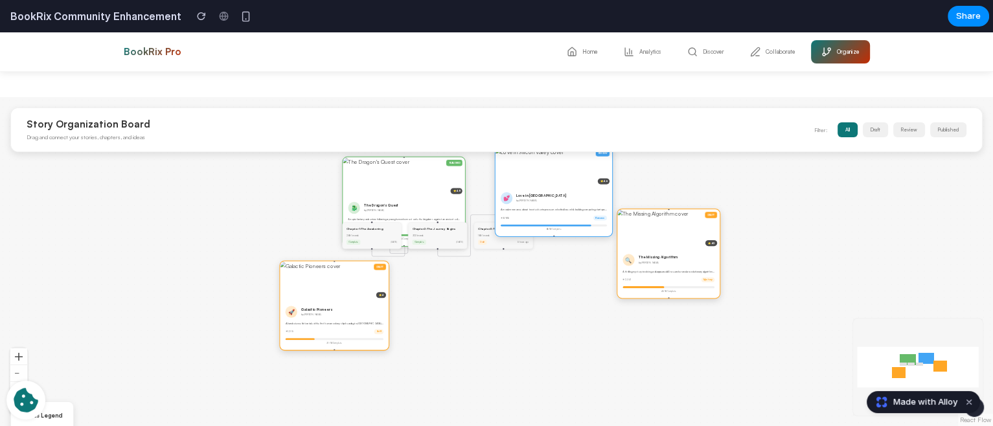
drag, startPoint x: 469, startPoint y: 194, endPoint x: 524, endPoint y: 185, distance: 55.9
click at [524, 185] on div "REVIEW ⭐ 4.6" at bounding box center [554, 168] width 117 height 40
drag, startPoint x: 398, startPoint y: 193, endPoint x: 345, endPoint y: 154, distance: 65.8
click at [345, 154] on div "PUBLISHED ⭐ 4.8" at bounding box center [345, 137] width 122 height 40
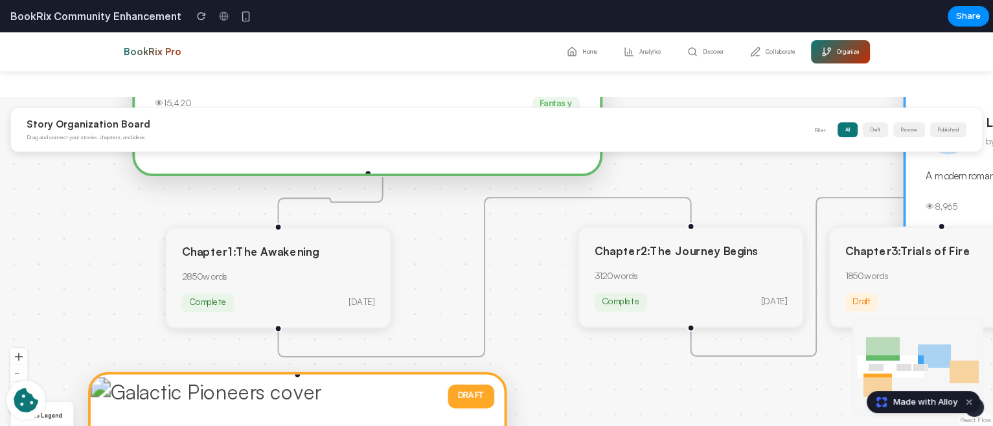
drag, startPoint x: 402, startPoint y: 251, endPoint x: 225, endPoint y: 254, distance: 176.9
click at [225, 254] on div "Chapter 1 : The Awakening" at bounding box center [277, 252] width 193 height 16
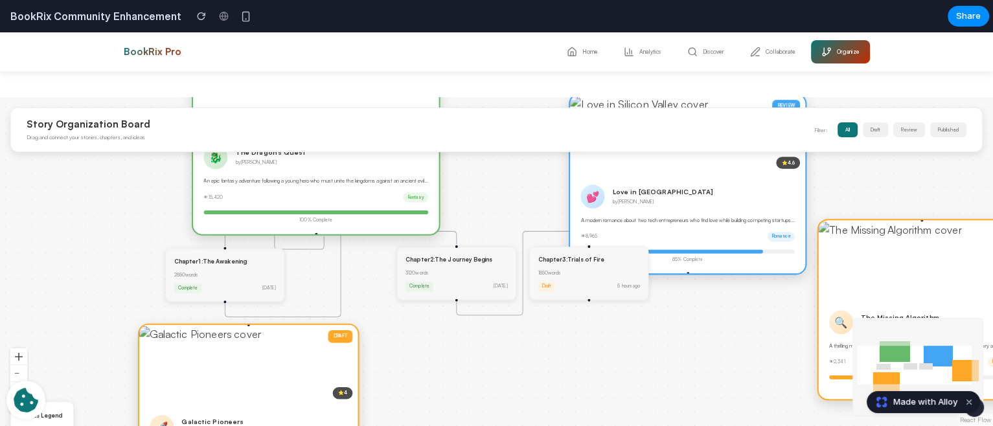
drag, startPoint x: 283, startPoint y: 196, endPoint x: 315, endPoint y: 214, distance: 37.1
click at [315, 214] on div "🐉 The Dragon's Quest by Alex Rivera An epic fantasy adventure following a young…" at bounding box center [316, 185] width 246 height 100
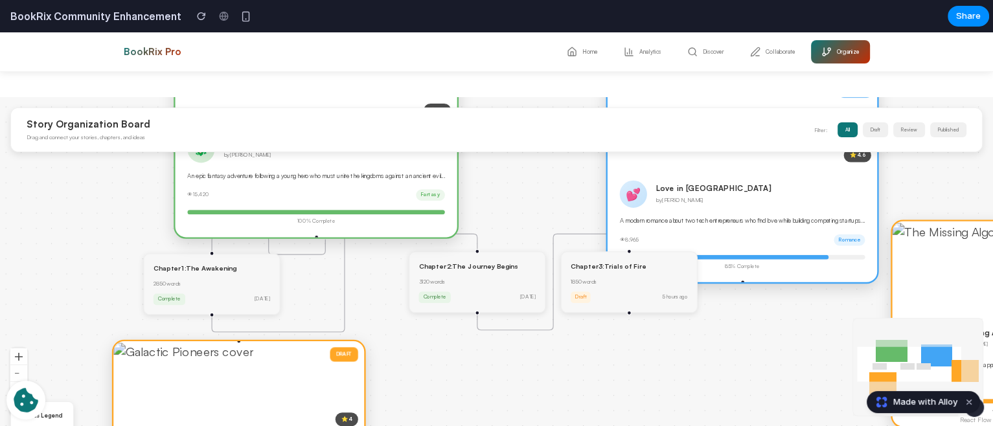
click at [306, 187] on div "🐉 The Dragon's Quest by Alex Rivera An epic fantasy adventure following a young…" at bounding box center [317, 180] width 282 height 114
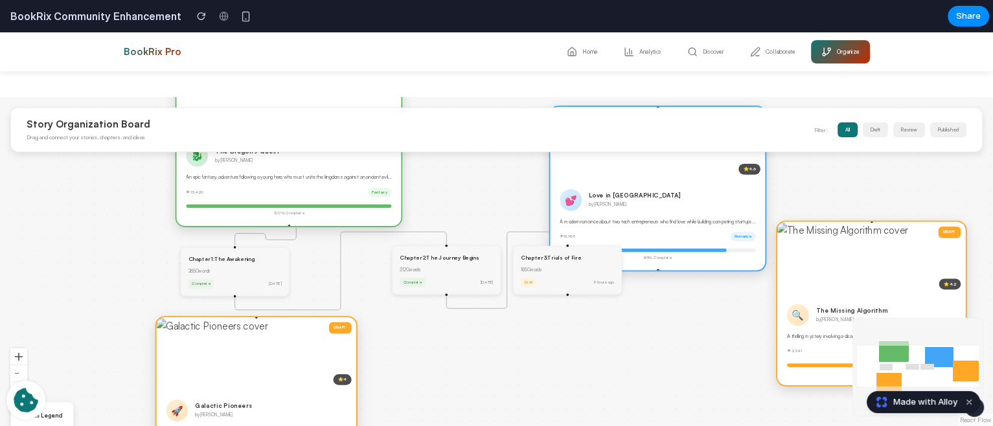
drag, startPoint x: 399, startPoint y: 164, endPoint x: 369, endPoint y: 156, distance: 30.4
click at [369, 156] on div "🐉 The Dragon's Quest by Alex Rivera" at bounding box center [288, 156] width 205 height 22
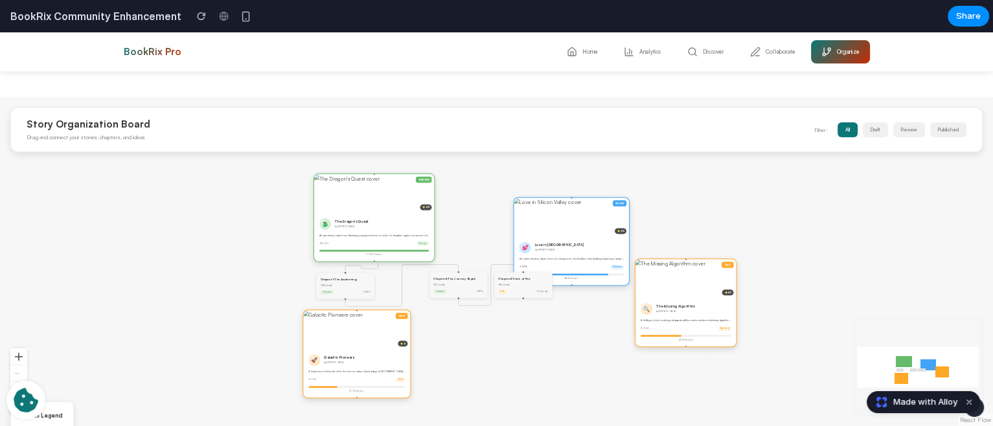
drag, startPoint x: 469, startPoint y: 174, endPoint x: 470, endPoint y: 233, distance: 59.6
click at [470, 233] on div "PUBLISHED ⭐ 4.8 🐉 The Dragon's Quest by [PERSON_NAME] An epic fantasy adventure…" at bounding box center [496, 261] width 993 height 329
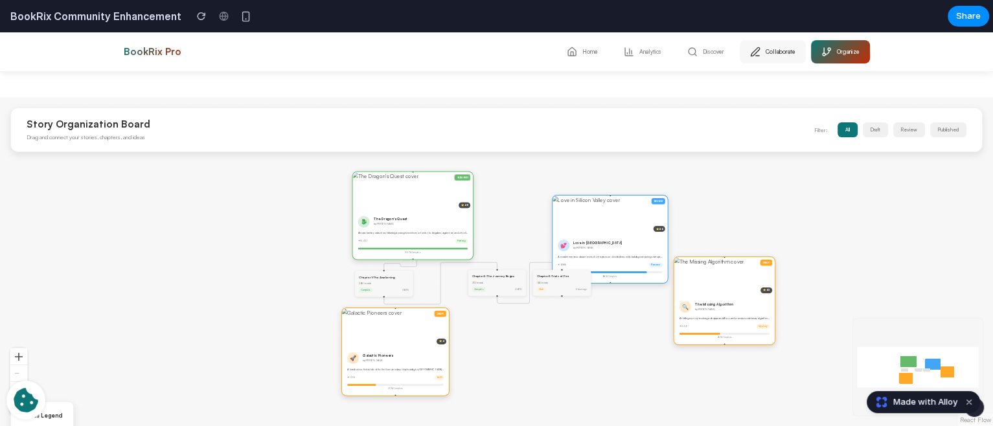
click at [760, 43] on button "Collaborate" at bounding box center [773, 51] width 66 height 23
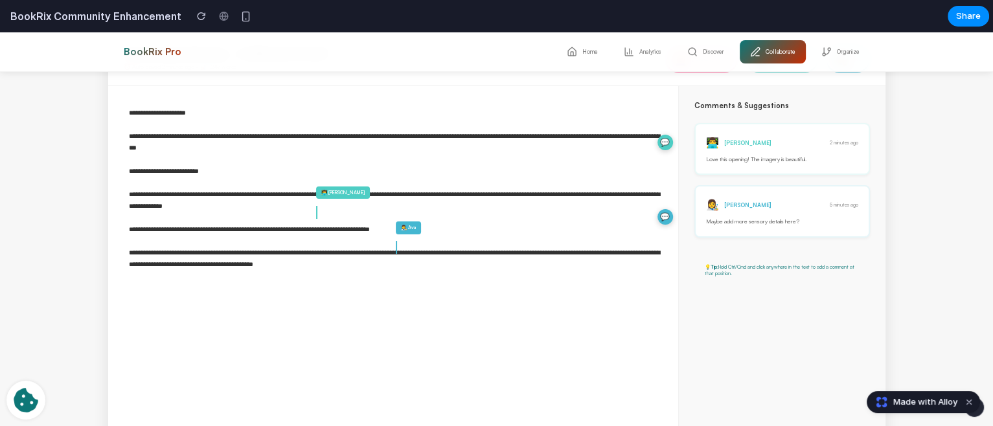
scroll to position [15, 0]
click at [677, 55] on button "Discover" at bounding box center [706, 51] width 58 height 23
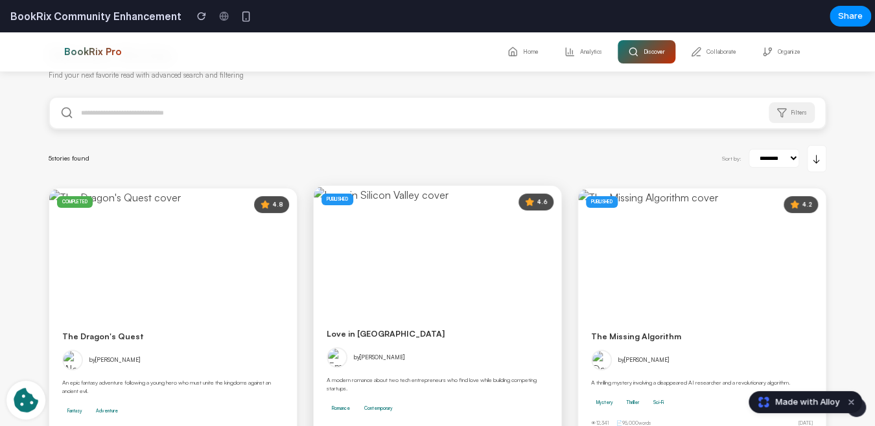
scroll to position [0, 0]
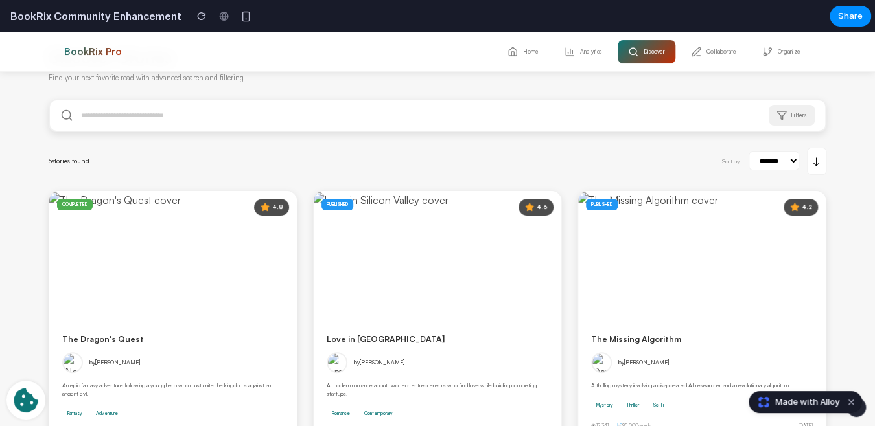
click at [227, 123] on input "text" at bounding box center [437, 115] width 775 height 30
click at [265, 149] on div "**********" at bounding box center [438, 161] width 778 height 27
click at [294, 105] on input "text" at bounding box center [437, 115] width 775 height 30
